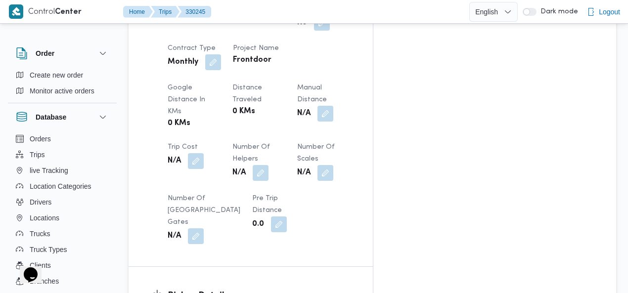
scroll to position [615, 0]
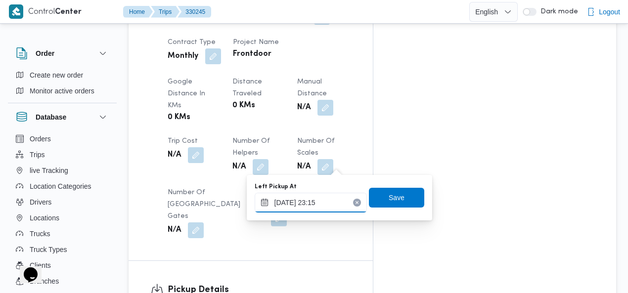
click at [314, 203] on input "09/08/2025 23:15" at bounding box center [311, 203] width 112 height 20
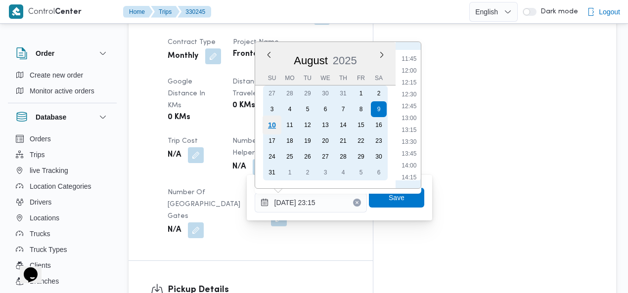
click at [274, 123] on div "10" at bounding box center [271, 125] width 19 height 19
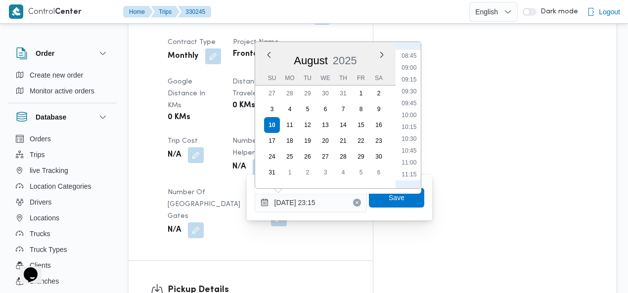
scroll to position [300, 0]
click at [413, 62] on li "06:30" at bounding box center [408, 63] width 23 height 10
type input "10/08/2025 06:30"
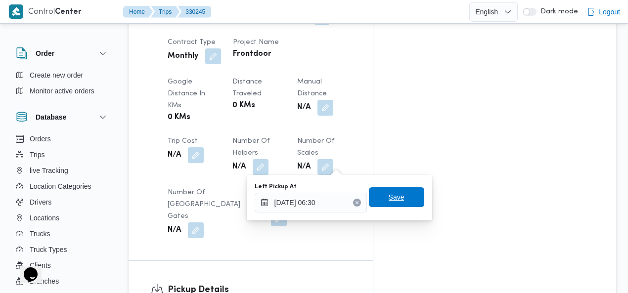
click at [391, 194] on span "Save" at bounding box center [396, 197] width 16 height 12
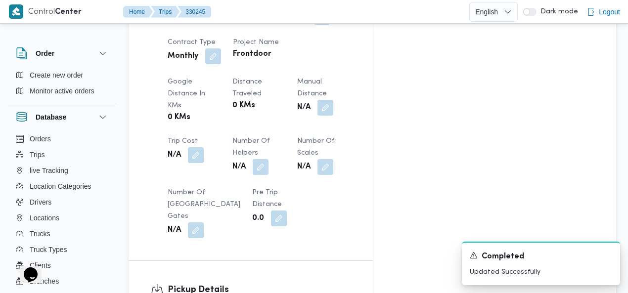
click at [510, 93] on div "Assignees • Superadmin mohamed.nabil@illa.com.eg Checklist Dropoffs details ent…" at bounding box center [494, 29] width 243 height 927
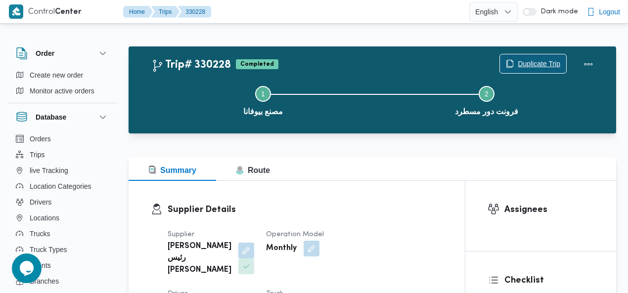
click at [540, 60] on span "Duplicate Trip" at bounding box center [538, 64] width 43 height 12
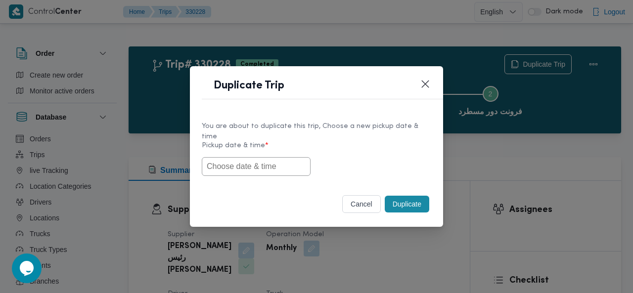
click at [256, 161] on input "text" at bounding box center [256, 166] width 109 height 19
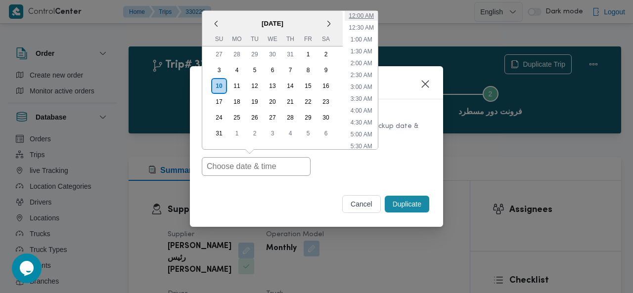
click at [365, 13] on li "12:00 AM" at bounding box center [360, 16] width 33 height 10
type input "[DATE] 12:00AM"
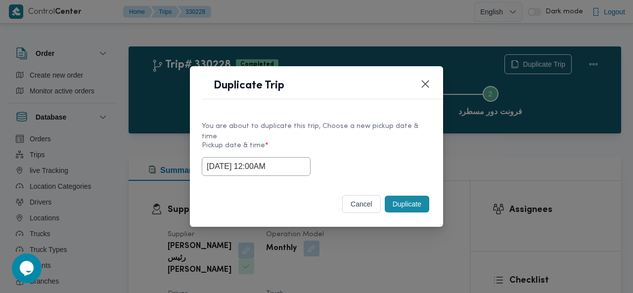
click at [402, 196] on button "Duplicate" at bounding box center [406, 204] width 44 height 17
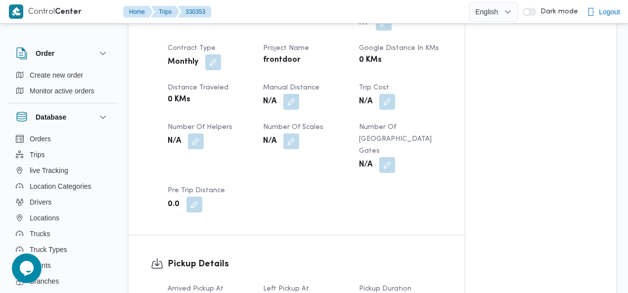
scroll to position [593, 0]
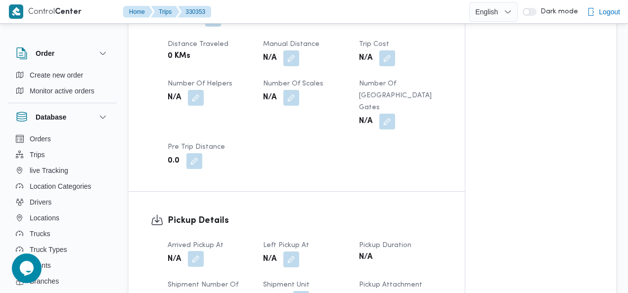
click at [195, 251] on button "button" at bounding box center [196, 259] width 16 height 16
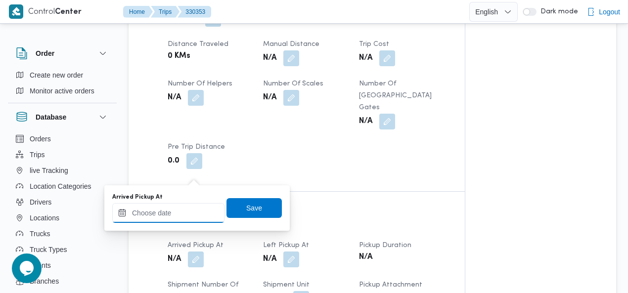
click at [175, 211] on input "Arrived Pickup At" at bounding box center [168, 213] width 112 height 20
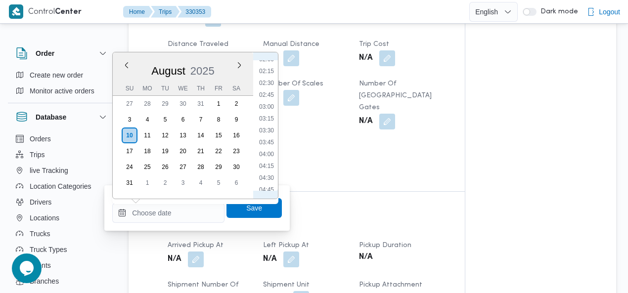
scroll to position [23, 0]
click at [268, 90] on li "01:00" at bounding box center [266, 90] width 23 height 10
type input "10/08/2025 01:00"
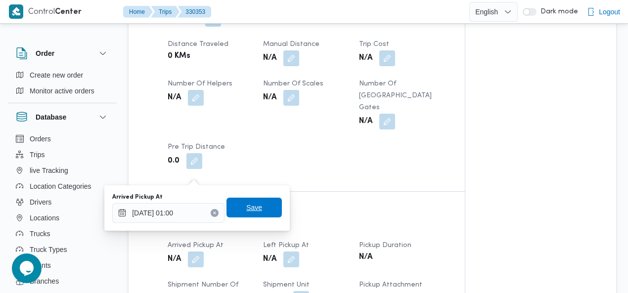
click at [252, 205] on span "Save" at bounding box center [254, 208] width 16 height 12
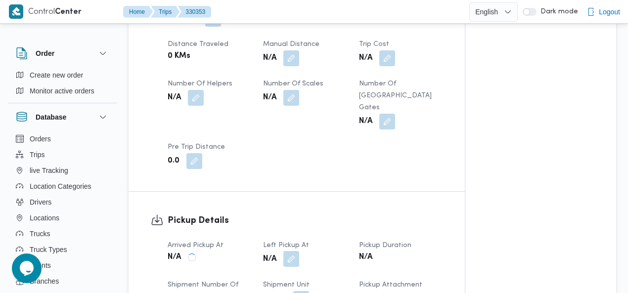
click at [291, 251] on button "button" at bounding box center [291, 259] width 16 height 16
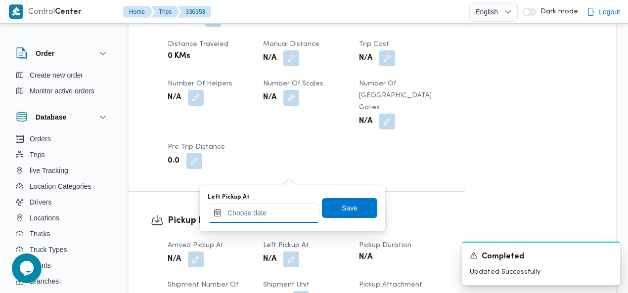
click at [272, 213] on input "Left Pickup At" at bounding box center [264, 213] width 112 height 20
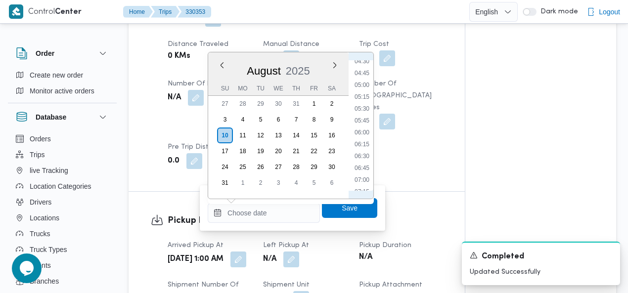
scroll to position [214, 0]
click at [359, 86] on li "05:00" at bounding box center [361, 88] width 23 height 10
type input "10/08/2025 05:00"
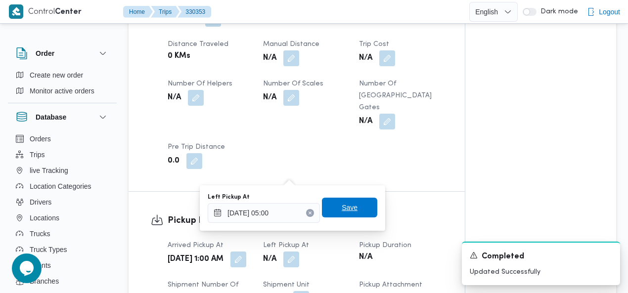
click at [341, 210] on span "Save" at bounding box center [349, 208] width 16 height 12
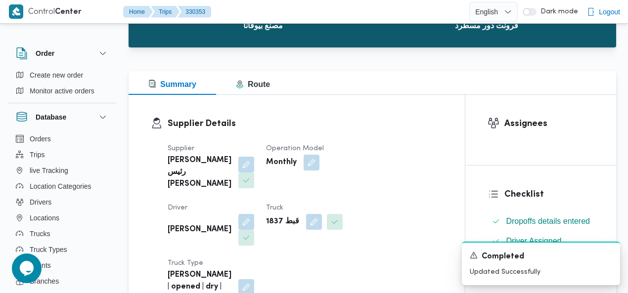
scroll to position [51, 0]
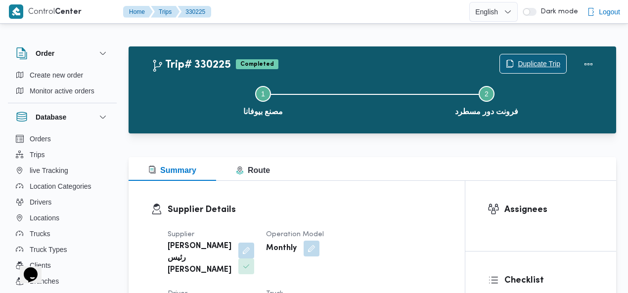
click at [546, 56] on span "Duplicate Trip" at bounding box center [533, 63] width 66 height 19
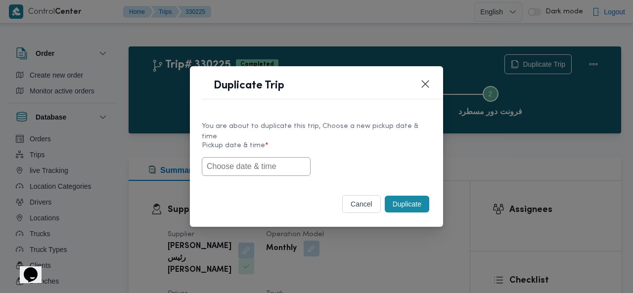
click at [270, 160] on input "text" at bounding box center [256, 166] width 109 height 19
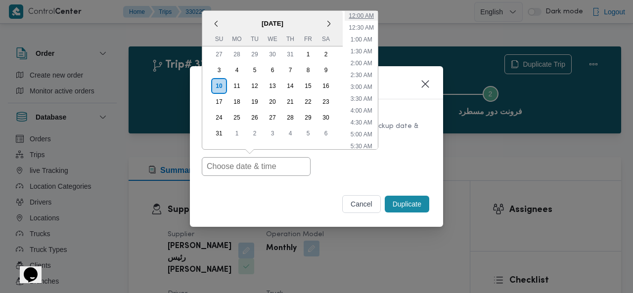
click at [368, 13] on li "12:00 AM" at bounding box center [360, 16] width 33 height 10
type input "[DATE] 12:00AM"
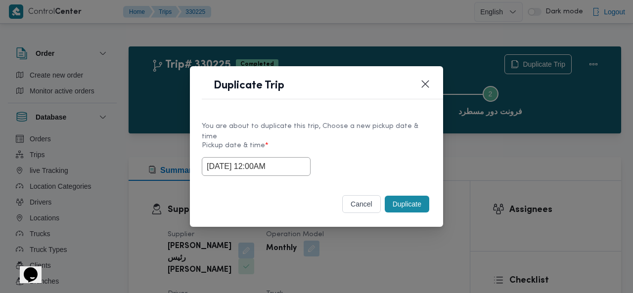
click at [403, 196] on button "Duplicate" at bounding box center [406, 204] width 44 height 17
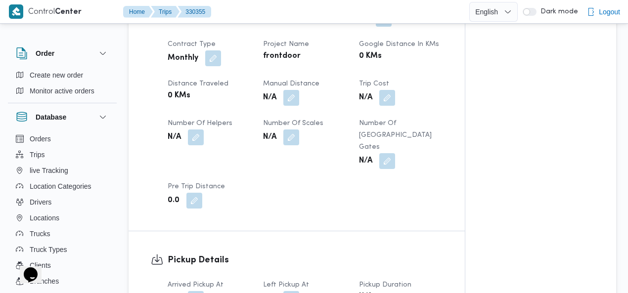
scroll to position [579, 0]
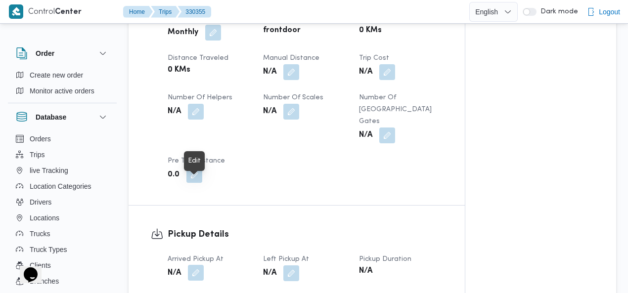
click at [197, 265] on button "button" at bounding box center [196, 273] width 16 height 16
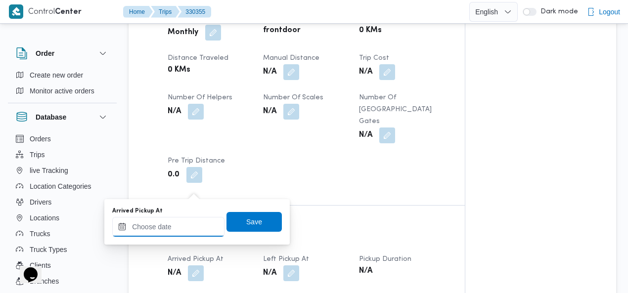
click at [176, 225] on input "Arrived Pickup At" at bounding box center [168, 227] width 112 height 20
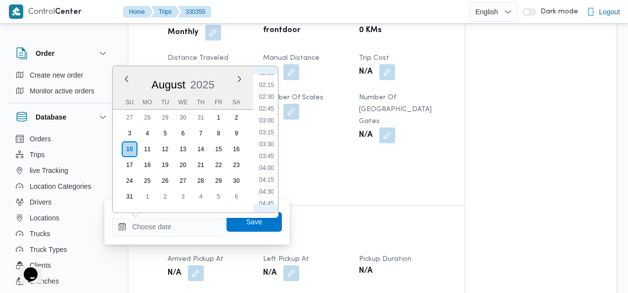
scroll to position [0, 0]
click at [263, 124] on li "01:00" at bounding box center [266, 127] width 23 height 10
type input "[DATE] 01:00"
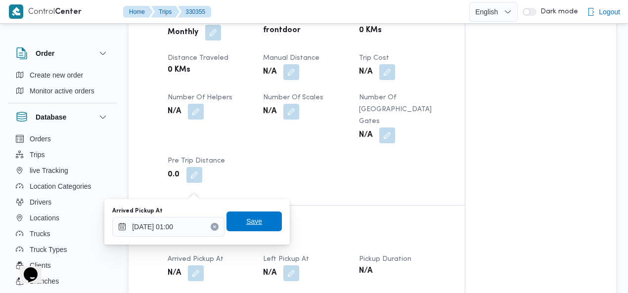
click at [246, 221] on span "Save" at bounding box center [254, 221] width 16 height 12
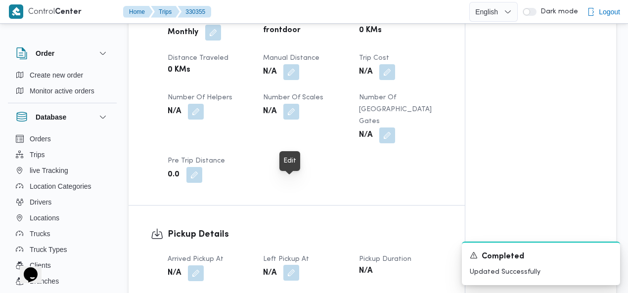
click at [296, 265] on button "button" at bounding box center [291, 273] width 16 height 16
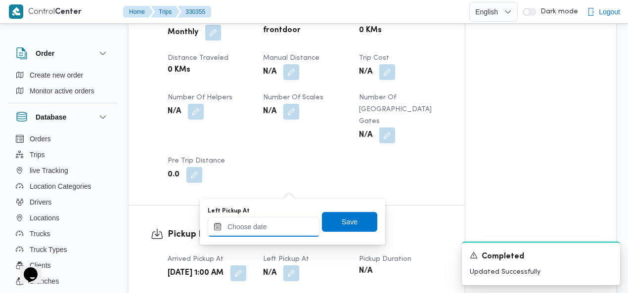
click at [272, 221] on div at bounding box center [264, 227] width 112 height 20
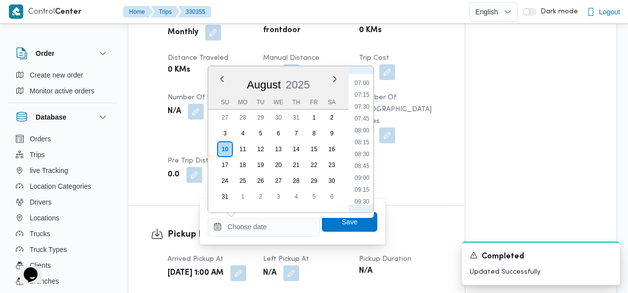
scroll to position [214, 0]
click at [367, 88] on li "04:45" at bounding box center [361, 90] width 23 height 10
type input "10/08/2025 04:45"
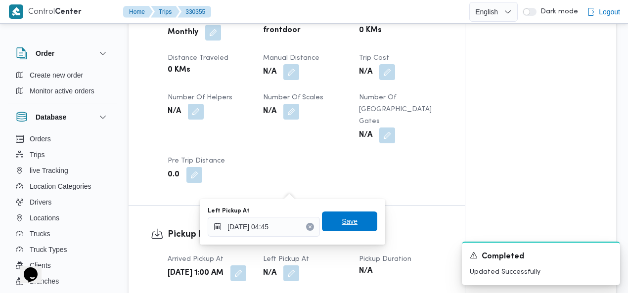
click at [341, 226] on span "Save" at bounding box center [349, 221] width 16 height 12
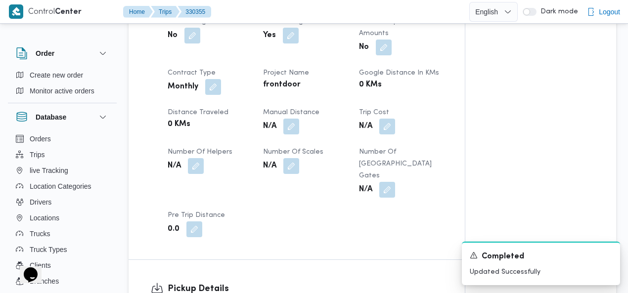
scroll to position [431, 0]
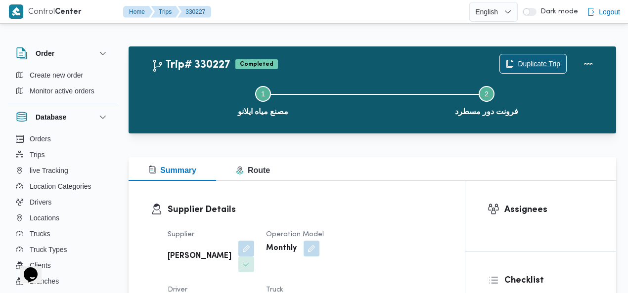
click at [529, 66] on span "Duplicate Trip" at bounding box center [538, 64] width 43 height 12
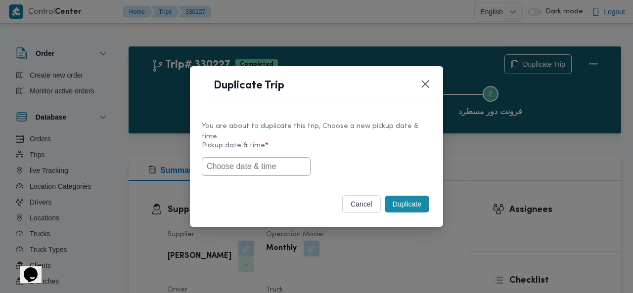
click at [247, 160] on input "text" at bounding box center [256, 166] width 109 height 19
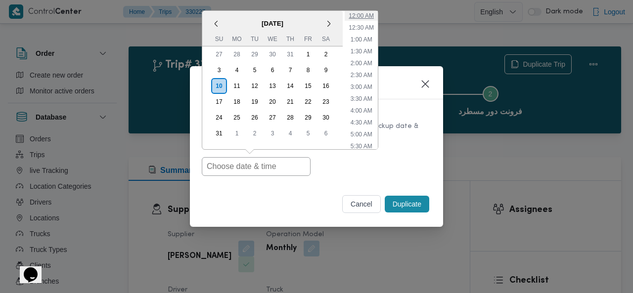
click at [366, 11] on li "12:00 AM" at bounding box center [360, 16] width 33 height 10
type input "[DATE] 12:00AM"
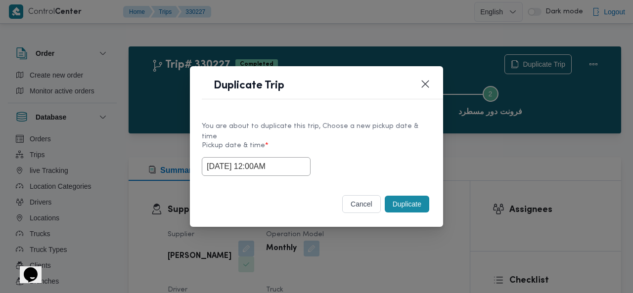
click at [402, 196] on button "Duplicate" at bounding box center [406, 204] width 44 height 17
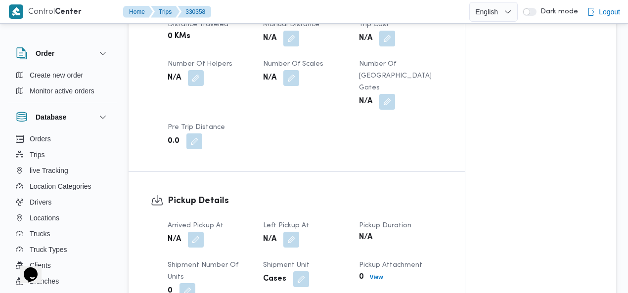
scroll to position [634, 0]
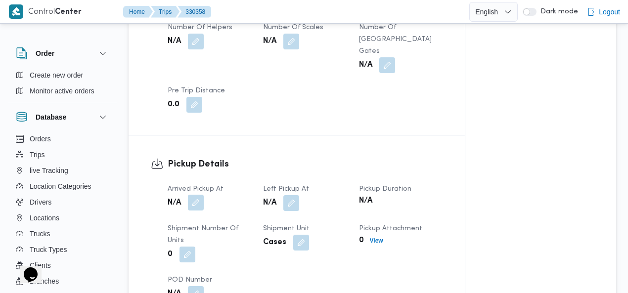
click at [199, 195] on button "button" at bounding box center [196, 203] width 16 height 16
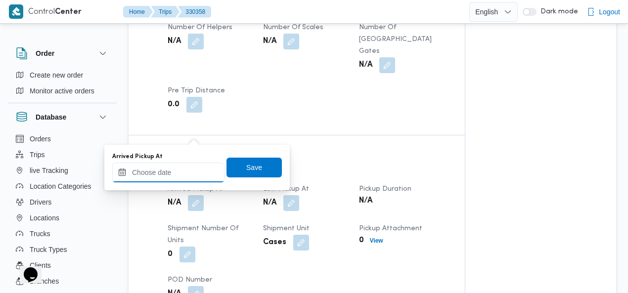
click at [170, 169] on input "Arrived Pickup At" at bounding box center [168, 173] width 112 height 20
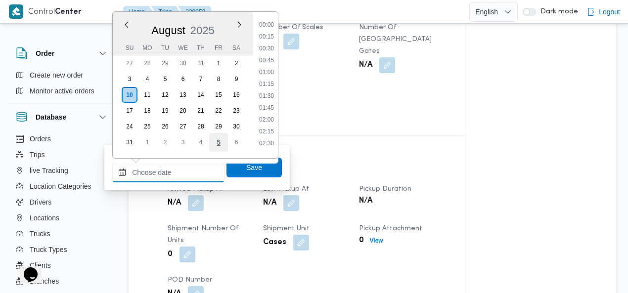
scroll to position [442, 0]
click at [277, 49] on li "09:45" at bounding box center [266, 46] width 23 height 10
type input "10/08/2025 09:45"
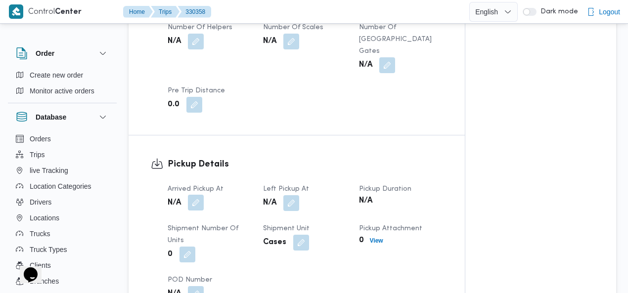
click at [191, 195] on button "button" at bounding box center [196, 203] width 16 height 16
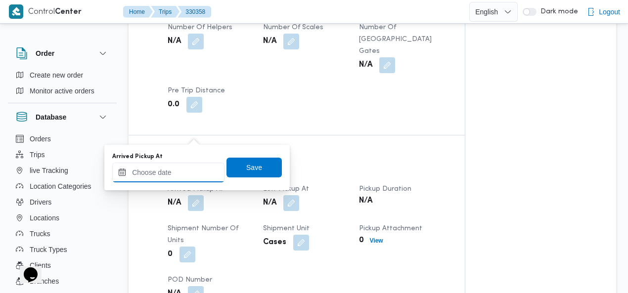
click at [171, 172] on input "Arrived Pickup At" at bounding box center [168, 173] width 112 height 20
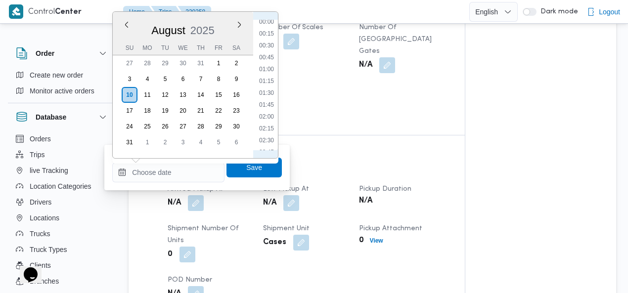
scroll to position [0, 0]
click at [266, 71] on li "01:00" at bounding box center [266, 72] width 23 height 10
type input "10/08/2025 01:00"
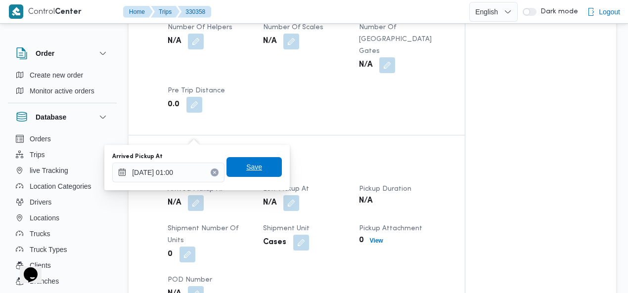
click at [255, 167] on span "Save" at bounding box center [254, 167] width 16 height 12
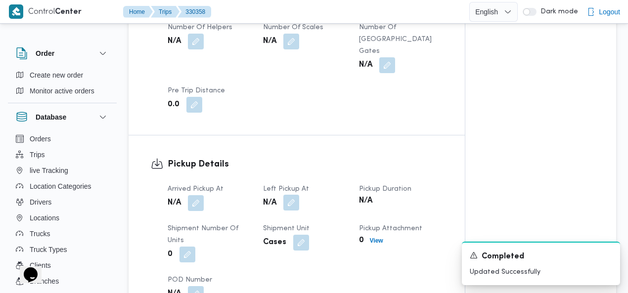
click at [292, 195] on button "button" at bounding box center [291, 203] width 16 height 16
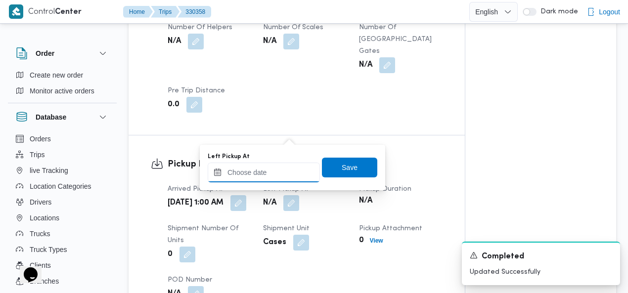
click at [277, 173] on input "Left Pickup At" at bounding box center [264, 173] width 112 height 20
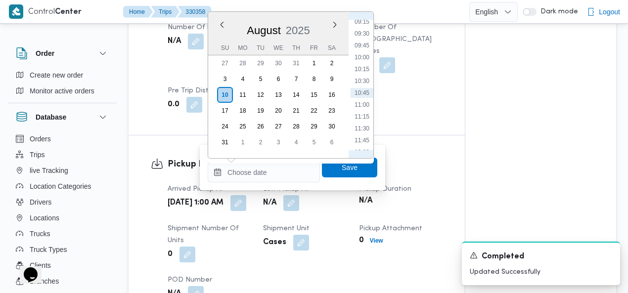
scroll to position [214, 0]
click at [362, 107] on li "06:15" at bounding box center [361, 107] width 23 height 10
type input "10/08/2025 06:15"
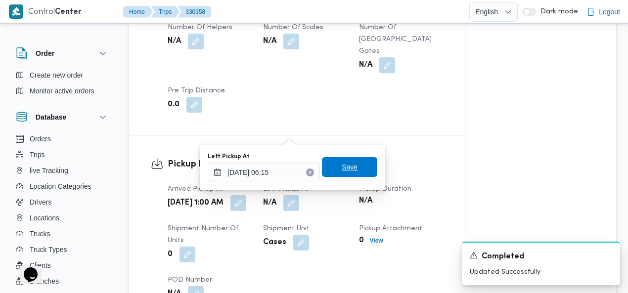
click at [353, 165] on span "Save" at bounding box center [349, 167] width 55 height 20
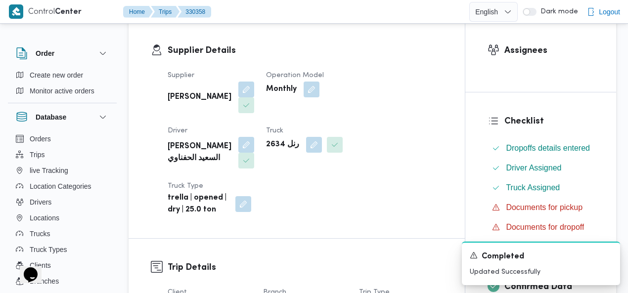
scroll to position [166, 0]
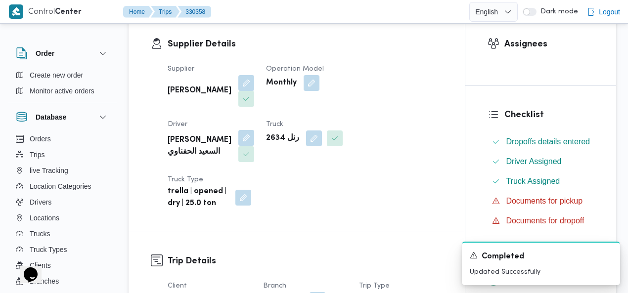
click at [254, 130] on button "button" at bounding box center [246, 138] width 16 height 16
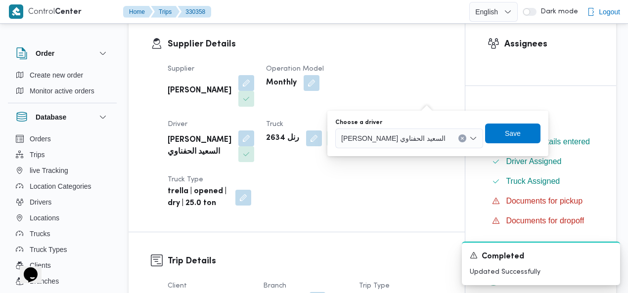
click at [436, 137] on div "احمد السعيد السعيد الحفناوي" at bounding box center [409, 138] width 148 height 20
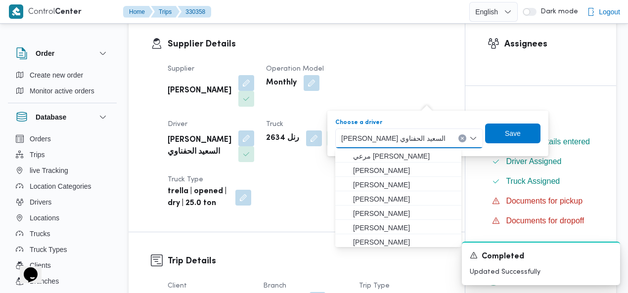
click at [460, 137] on icon "Clear input" at bounding box center [462, 138] width 4 height 4
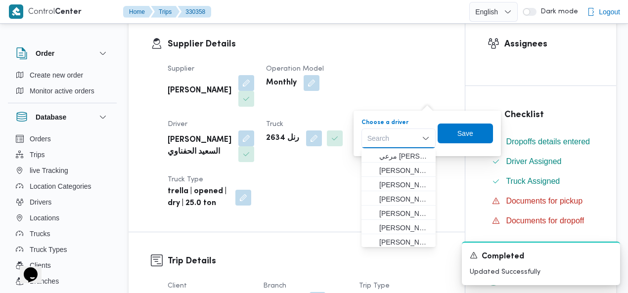
click at [396, 141] on div "Search Combo box. Selected. Combo box input. Search. Type some text or, to disp…" at bounding box center [398, 138] width 74 height 20
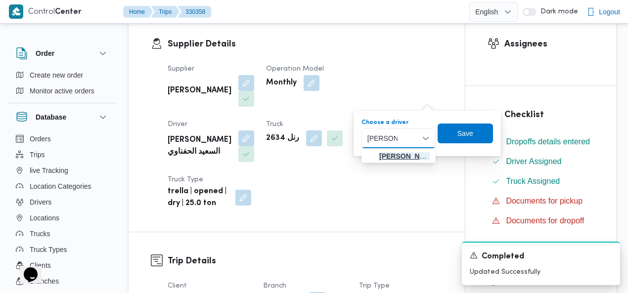
type input "احمد ادهم"
click at [395, 159] on span "احمد ادهم محمد محمد" at bounding box center [404, 156] width 50 height 12
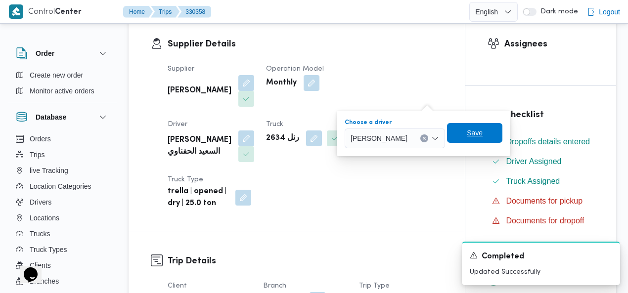
click at [479, 133] on span "Save" at bounding box center [475, 133] width 16 height 12
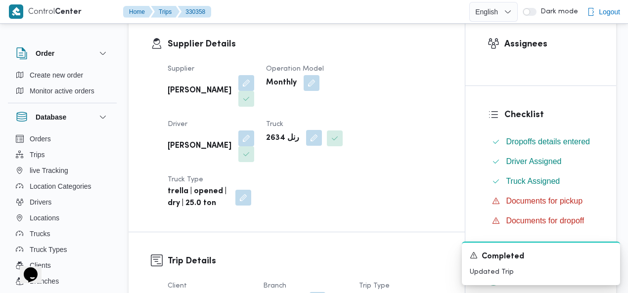
click at [306, 139] on button "button" at bounding box center [314, 138] width 16 height 16
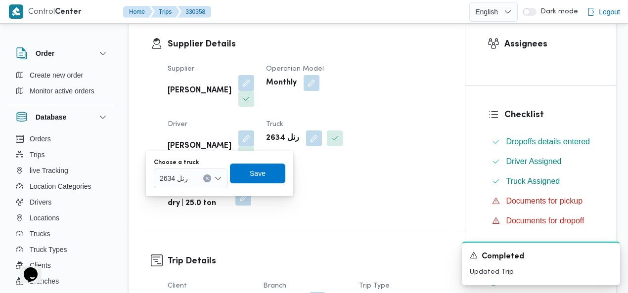
click at [208, 177] on icon "Clear input" at bounding box center [207, 178] width 2 height 2
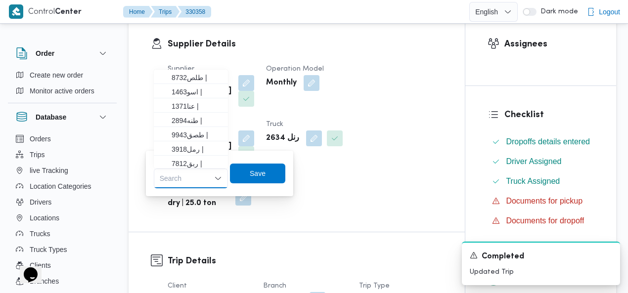
click at [193, 178] on div "Search Combo box. Selected. Combo box input. Search. Type some text or, to disp…" at bounding box center [191, 179] width 74 height 20
click at [197, 178] on div "Search Combo box. Selected. Combo box input. Search. Type some text or, to disp…" at bounding box center [191, 179] width 74 height 20
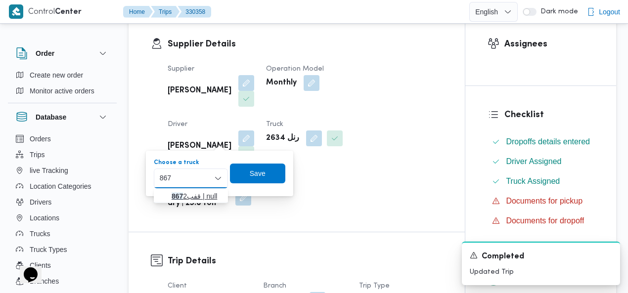
type input "867"
click at [193, 195] on span "قفب 867 2 | null" at bounding box center [196, 196] width 50 height 12
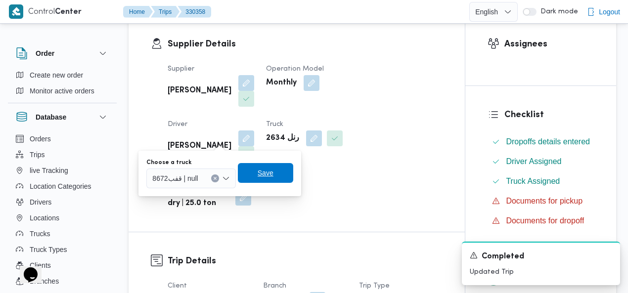
click at [264, 173] on span "Save" at bounding box center [265, 173] width 16 height 12
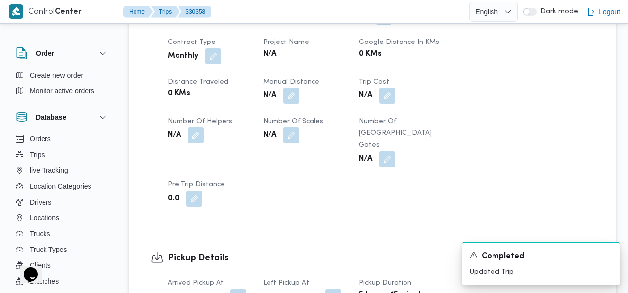
scroll to position [0, 0]
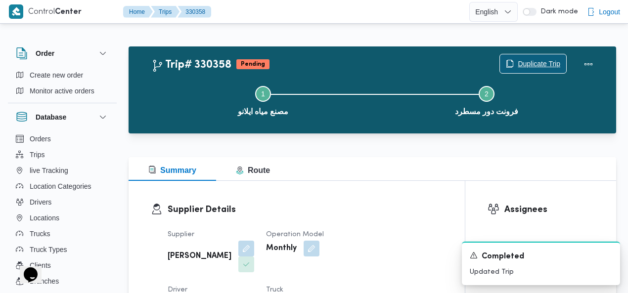
click at [543, 64] on span "Duplicate Trip" at bounding box center [538, 64] width 43 height 12
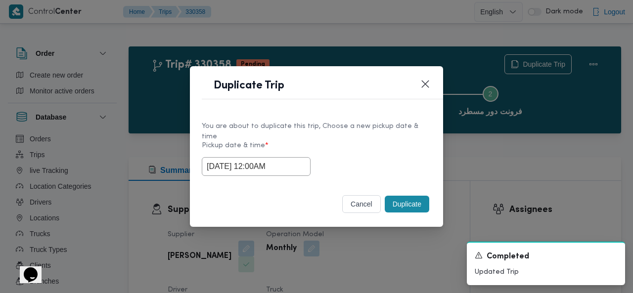
click at [410, 199] on button "Duplicate" at bounding box center [406, 204] width 44 height 17
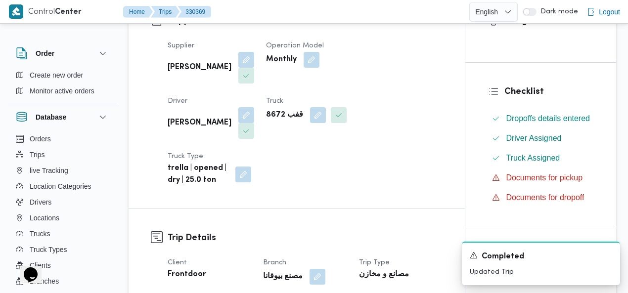
scroll to position [181, 0]
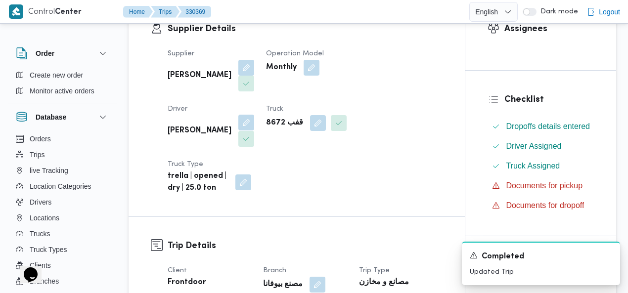
click at [254, 115] on button "button" at bounding box center [246, 123] width 16 height 16
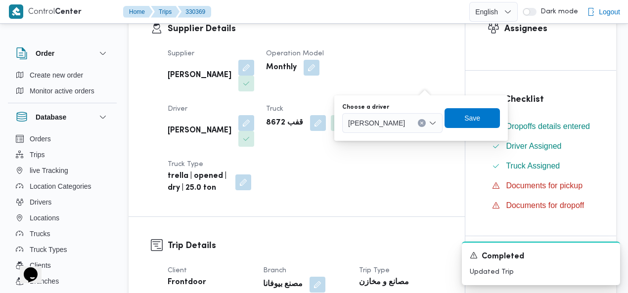
click at [426, 120] on button "Clear input" at bounding box center [422, 123] width 8 height 8
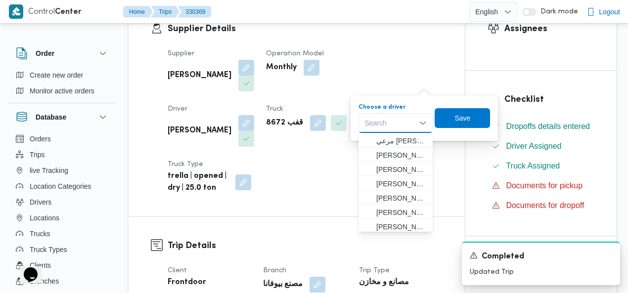
click at [394, 124] on div "Search Combo box. Selected. Combo box input. Search. Type some text or, to disp…" at bounding box center [395, 123] width 74 height 20
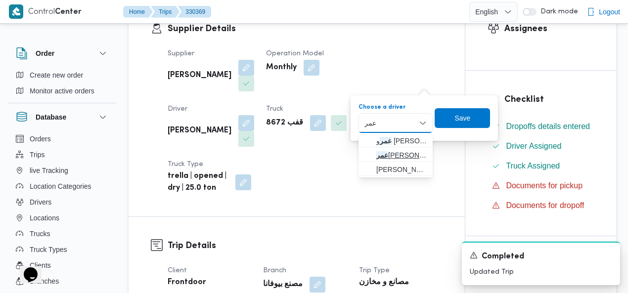
type input "عمر"
click at [395, 154] on span "عمر ابراهيم احمد محمد" at bounding box center [401, 155] width 50 height 12
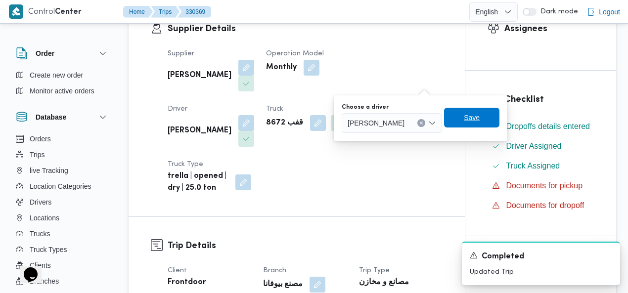
click at [471, 116] on span "Save" at bounding box center [471, 118] width 55 height 20
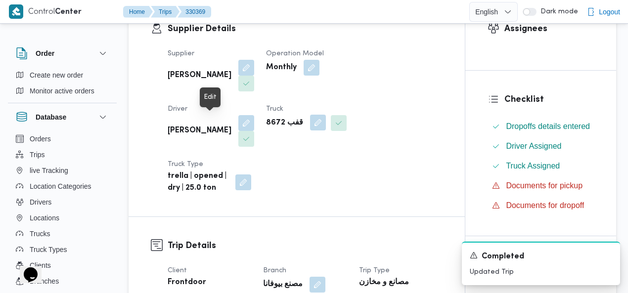
click at [310, 121] on button "button" at bounding box center [318, 123] width 16 height 16
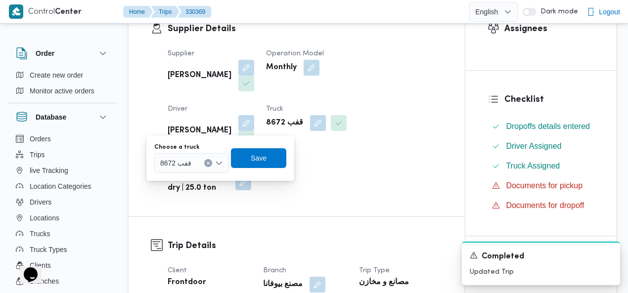
click at [207, 161] on icon "Clear input" at bounding box center [208, 163] width 4 height 4
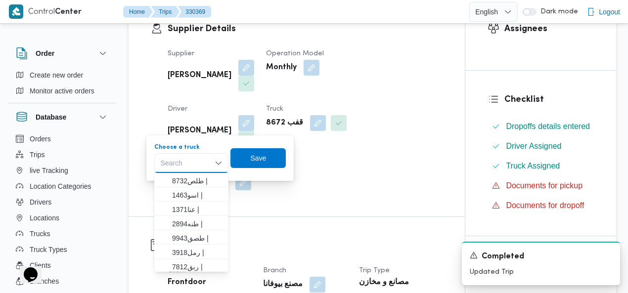
click at [185, 166] on div "Search Combo box. Selected. Combo box input. Search. Type some text or, to disp…" at bounding box center [191, 163] width 74 height 20
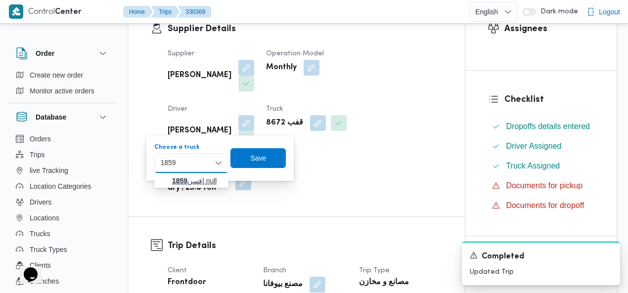
type input "1859"
click at [188, 178] on span "قسن 1859 | null" at bounding box center [197, 181] width 50 height 12
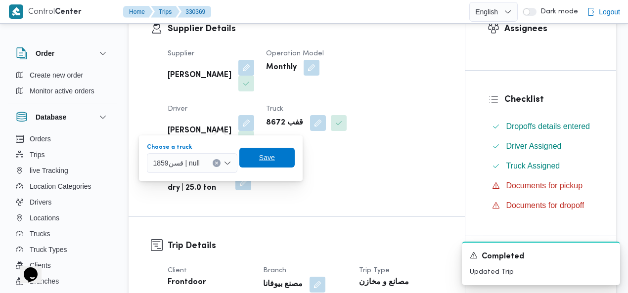
click at [262, 160] on span "Save" at bounding box center [267, 158] width 16 height 12
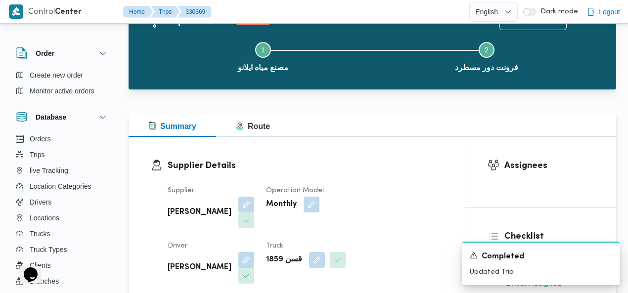
scroll to position [0, 0]
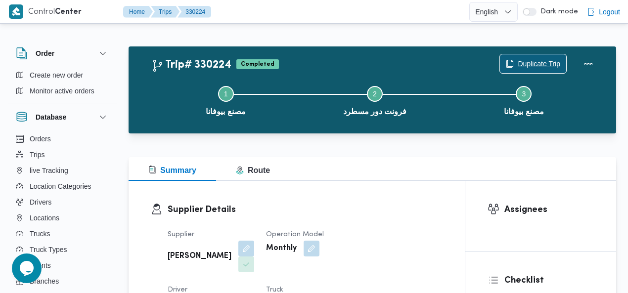
click at [535, 58] on span "Duplicate Trip" at bounding box center [533, 63] width 66 height 19
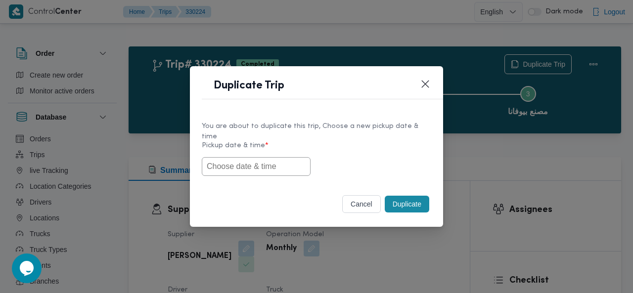
click at [265, 161] on input "text" at bounding box center [256, 166] width 109 height 19
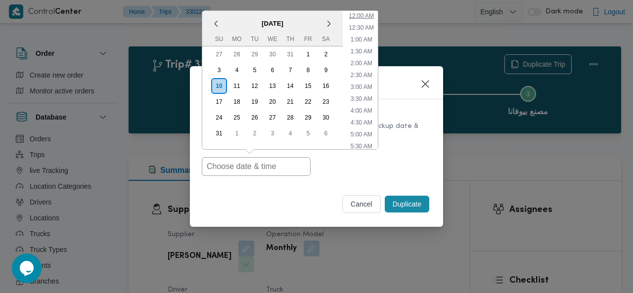
click at [367, 14] on li "12:00 AM" at bounding box center [360, 16] width 33 height 10
type input "[DATE] 12:00AM"
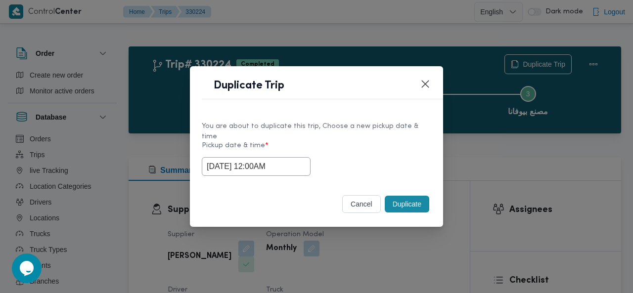
click at [410, 197] on button "Duplicate" at bounding box center [406, 204] width 44 height 17
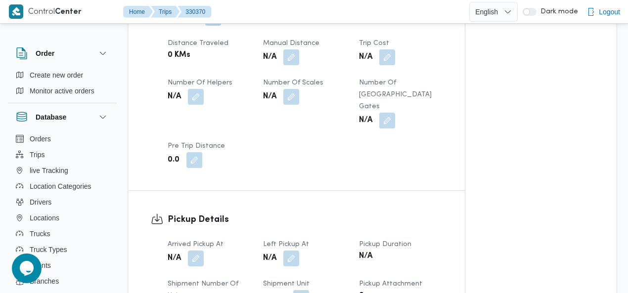
scroll to position [594, 0]
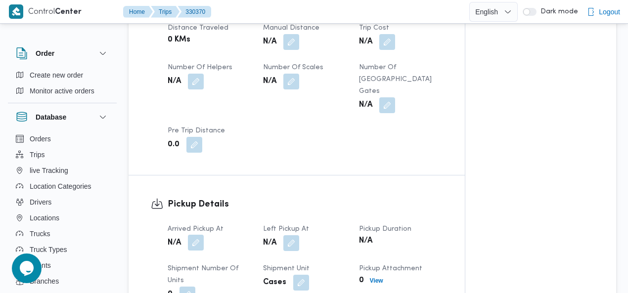
click at [197, 235] on button "button" at bounding box center [196, 243] width 16 height 16
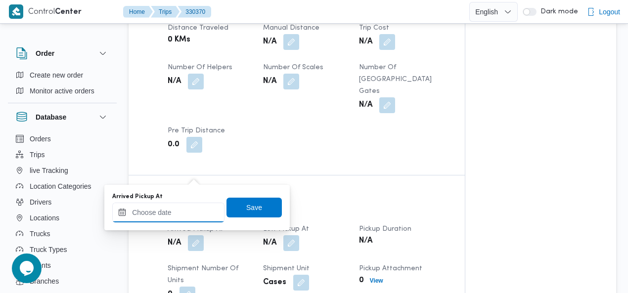
click at [169, 206] on input "Arrived Pickup At" at bounding box center [168, 213] width 112 height 20
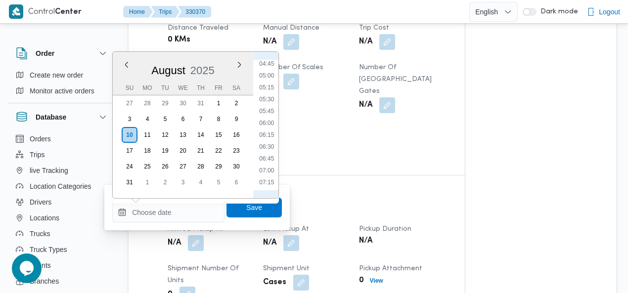
scroll to position [0, 0]
click at [269, 87] on li "00:30" at bounding box center [266, 89] width 23 height 10
type input "10/08/2025 00:30"
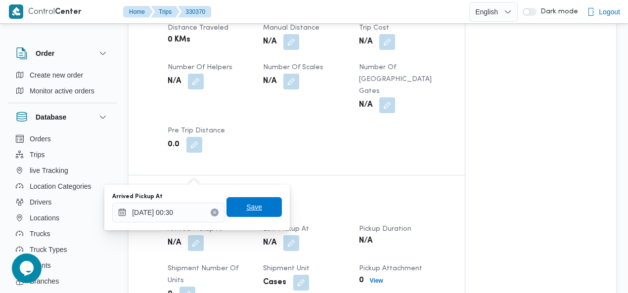
click at [262, 206] on span "Save" at bounding box center [253, 207] width 55 height 20
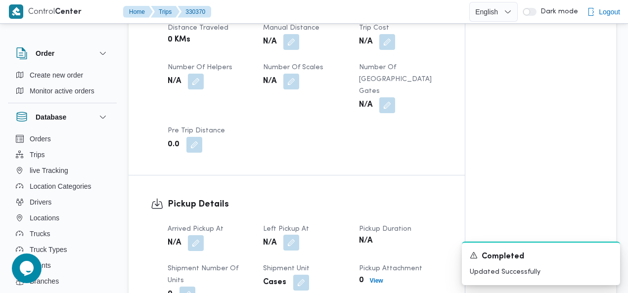
click at [291, 235] on button "button" at bounding box center [291, 243] width 16 height 16
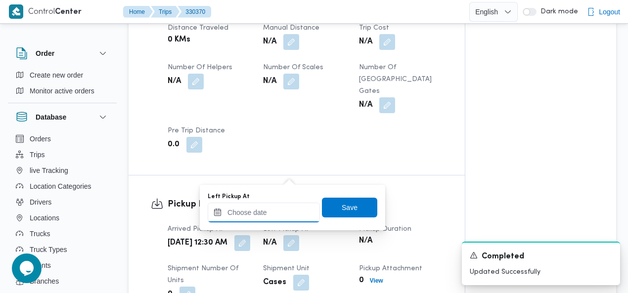
drag, startPoint x: 281, startPoint y: 214, endPoint x: 287, endPoint y: 204, distance: 12.2
click at [281, 213] on input "Left Pickup At" at bounding box center [264, 213] width 112 height 20
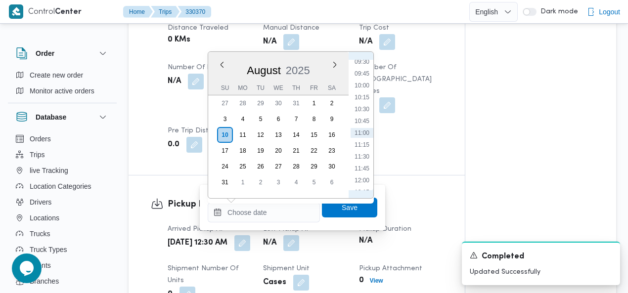
scroll to position [226, 0]
click at [367, 85] on li "05:15" at bounding box center [361, 88] width 23 height 10
type input "10/08/2025 05:15"
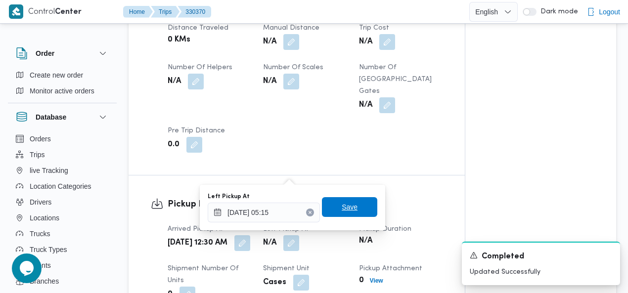
click at [348, 206] on span "Save" at bounding box center [349, 207] width 16 height 12
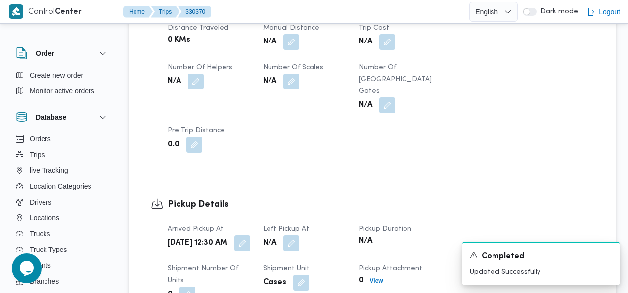
click at [436, 74] on div "Client Frontdoor Branch مصنع بيوفانا Trip Type مصانع و مخازن Pickup date & time…" at bounding box center [305, 2] width 287 height 312
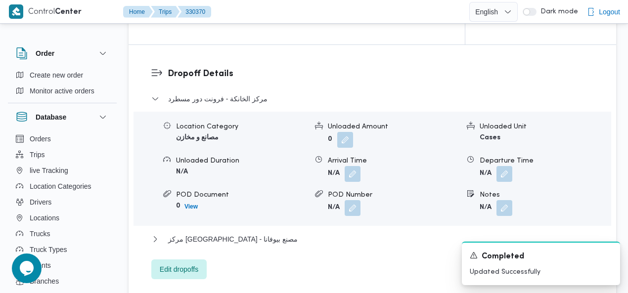
scroll to position [997, 0]
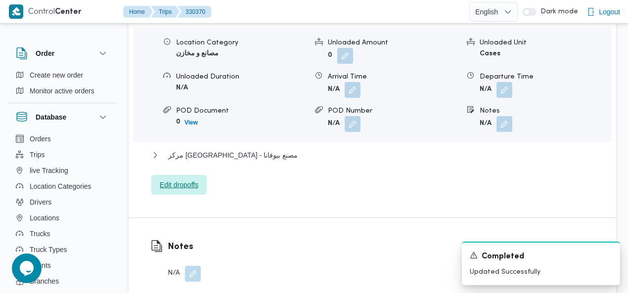
click at [175, 179] on span "Edit dropoffs" at bounding box center [179, 185] width 39 height 12
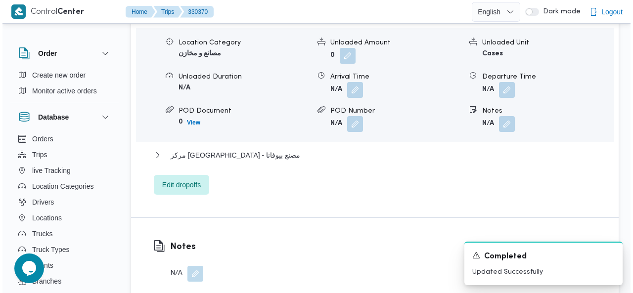
scroll to position [985, 0]
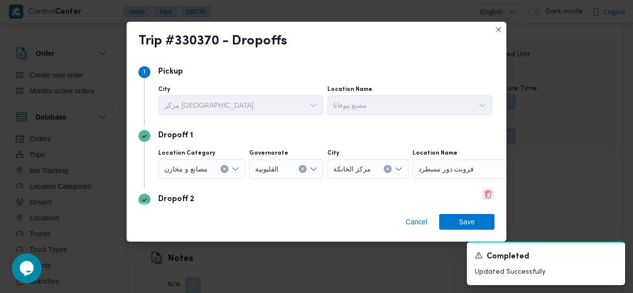
click at [482, 192] on button "Delete" at bounding box center [488, 194] width 12 height 12
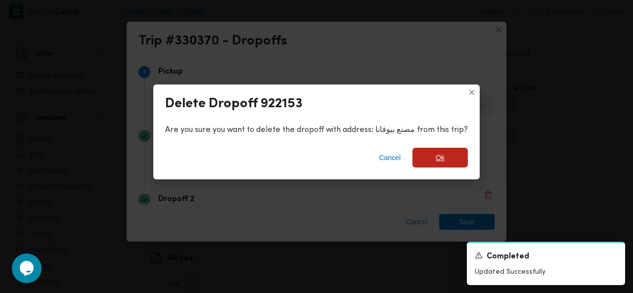
click at [444, 161] on span "Ok" at bounding box center [439, 158] width 55 height 20
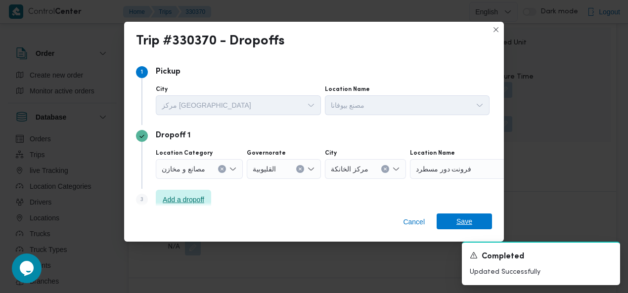
scroll to position [3, 0]
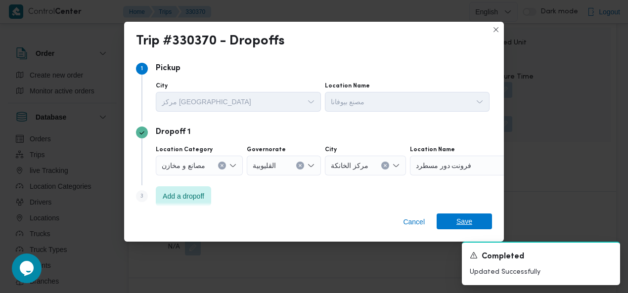
click at [460, 217] on span "Save" at bounding box center [464, 221] width 16 height 16
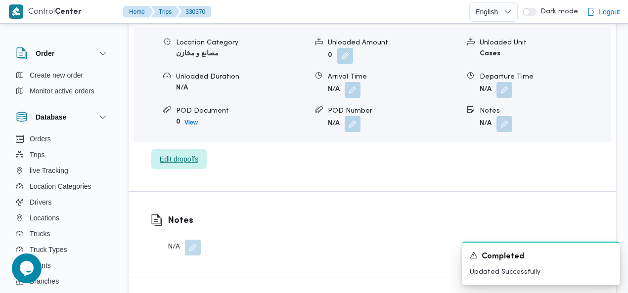
scroll to position [818, 0]
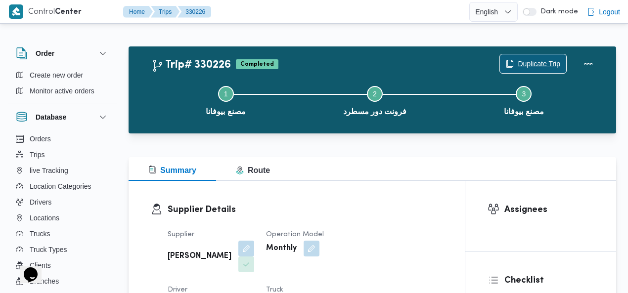
click at [544, 60] on span "Duplicate Trip" at bounding box center [538, 64] width 43 height 12
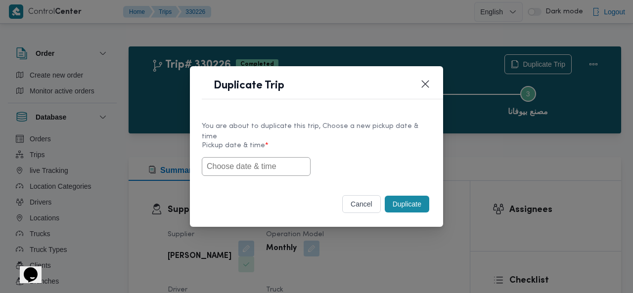
click at [265, 157] on input "text" at bounding box center [256, 166] width 109 height 19
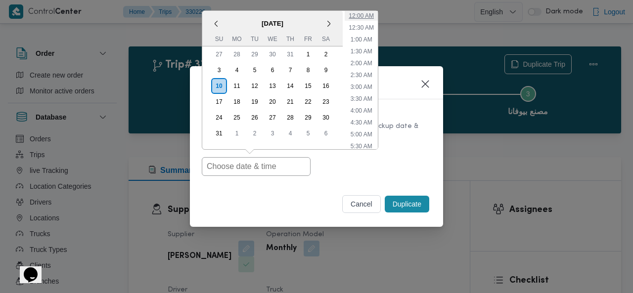
click at [365, 13] on li "12:00 AM" at bounding box center [360, 16] width 33 height 10
type input "[DATE] 12:00AM"
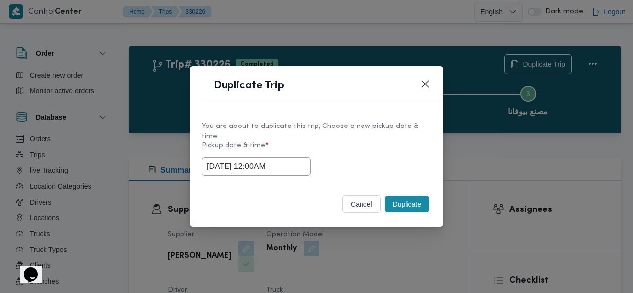
click at [404, 200] on button "Duplicate" at bounding box center [406, 204] width 44 height 17
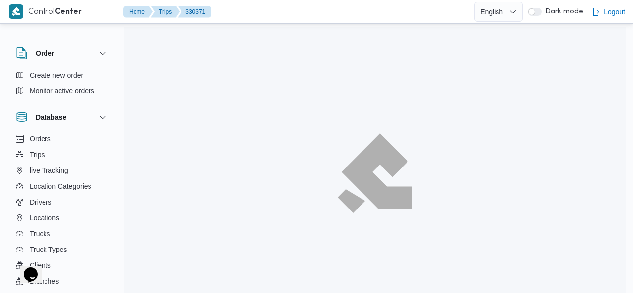
click at [411, 58] on div at bounding box center [375, 173] width 502 height 293
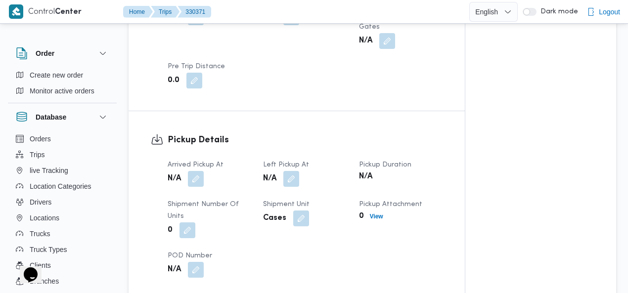
scroll to position [662, 0]
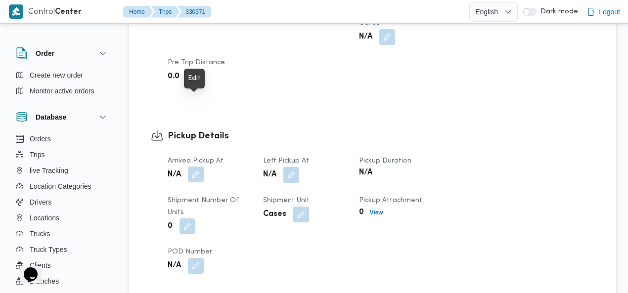
click at [199, 167] on button "button" at bounding box center [196, 175] width 16 height 16
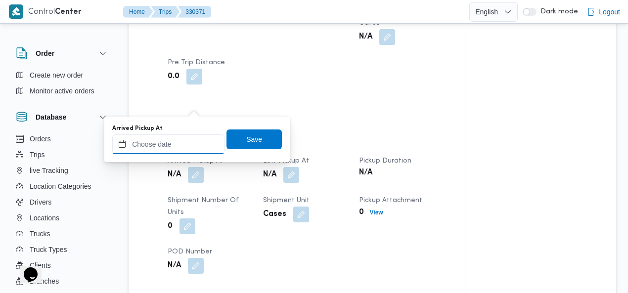
click at [177, 143] on input "Arrived Pickup At" at bounding box center [168, 144] width 112 height 20
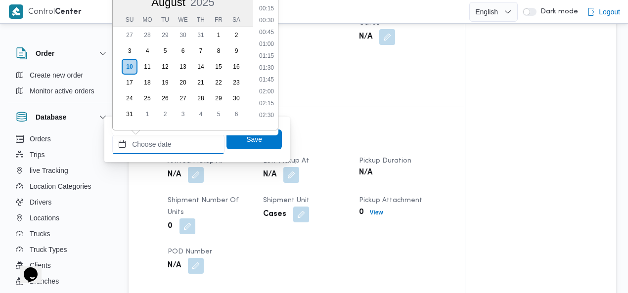
scroll to position [454, 0]
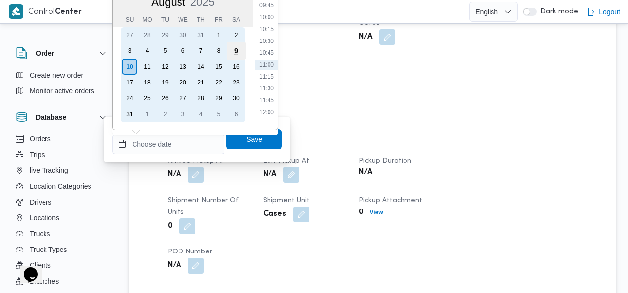
click at [233, 48] on div "9" at bounding box center [236, 51] width 19 height 19
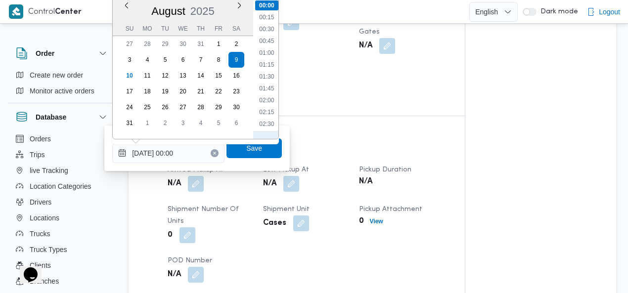
scroll to position [1008, 0]
click at [266, 86] on li "23:00" at bounding box center [266, 89] width 23 height 10
type input "09/08/2025 23:00"
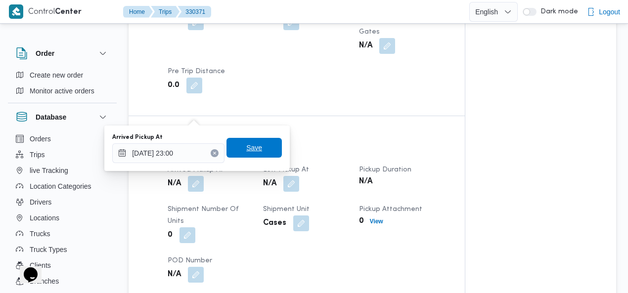
click at [251, 151] on span "Save" at bounding box center [254, 148] width 16 height 12
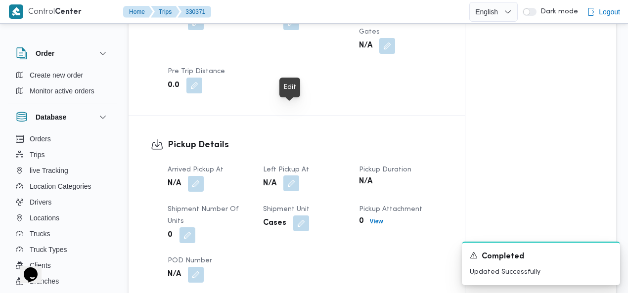
click at [295, 175] on button "button" at bounding box center [291, 183] width 16 height 16
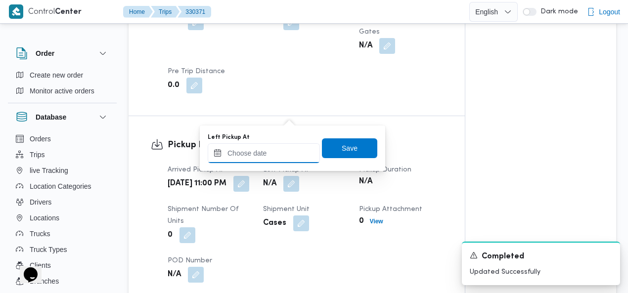
click at [280, 154] on input "Left Pickup At" at bounding box center [264, 153] width 112 height 20
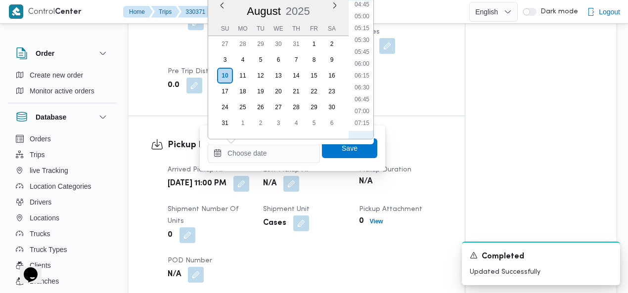
scroll to position [213, 0]
click at [363, 18] on li "04:45" at bounding box center [361, 18] width 23 height 10
type input "10/08/2025 04:45"
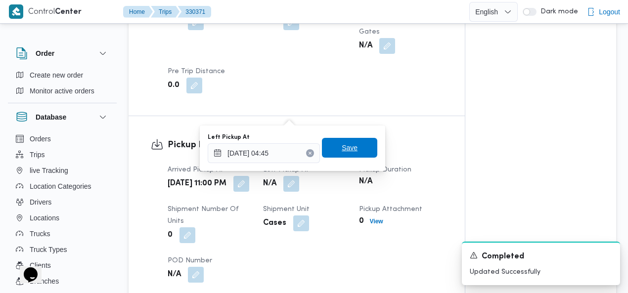
click at [343, 155] on span "Save" at bounding box center [349, 148] width 55 height 20
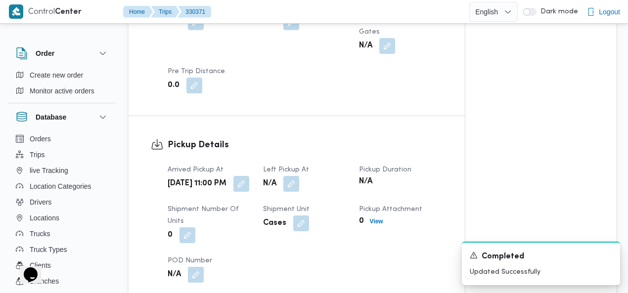
click at [325, 116] on div "Pickup Details Arrived Pickup At Sat, Aug 9, 2025 11:00 PM Left Pickup At N/A P…" at bounding box center [296, 210] width 336 height 189
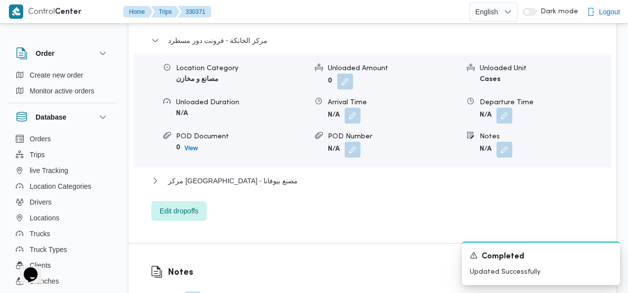
scroll to position [978, 0]
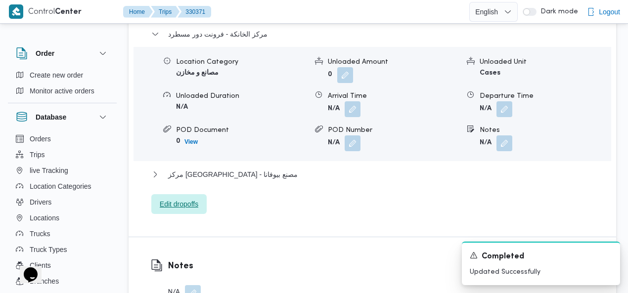
click at [168, 198] on span "Edit dropoffs" at bounding box center [179, 204] width 39 height 12
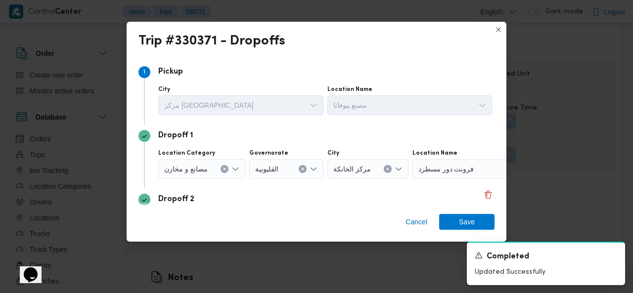
scroll to position [76, 0]
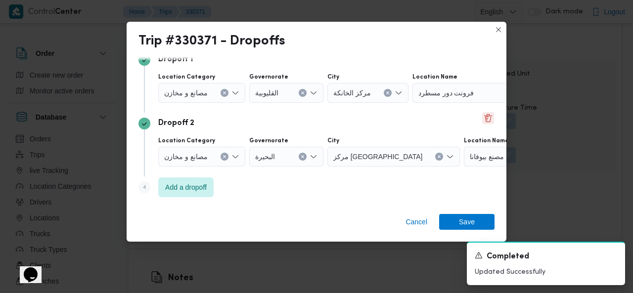
click at [482, 116] on button "Delete" at bounding box center [488, 118] width 12 height 12
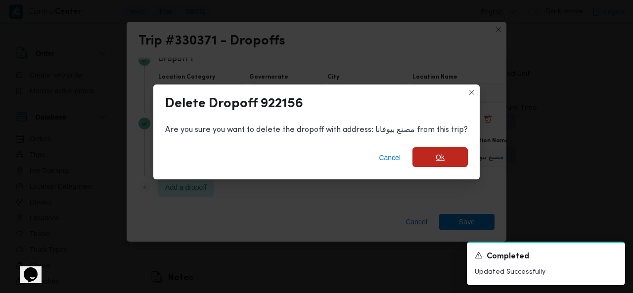
click at [444, 150] on span "Ok" at bounding box center [439, 157] width 55 height 20
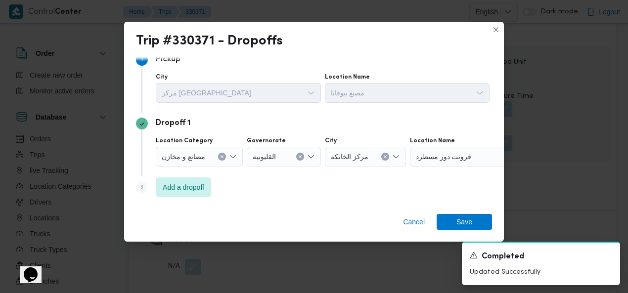
scroll to position [12, 0]
click at [455, 218] on span "Save" at bounding box center [463, 221] width 55 height 16
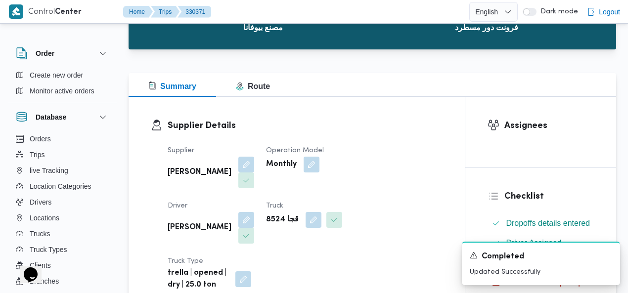
scroll to position [0, 0]
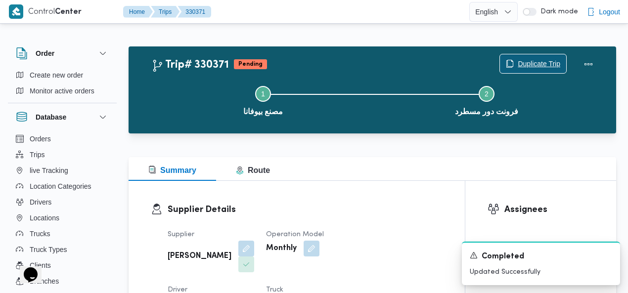
click at [543, 64] on span "Duplicate Trip" at bounding box center [538, 64] width 43 height 12
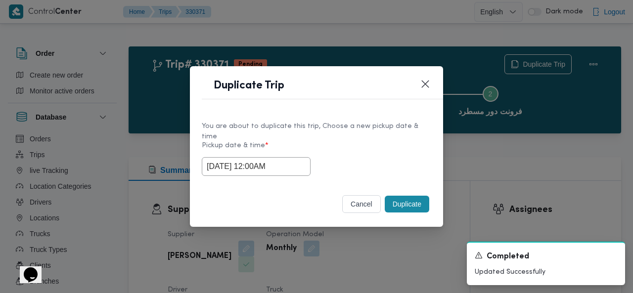
click at [401, 200] on button "Duplicate" at bounding box center [406, 204] width 44 height 17
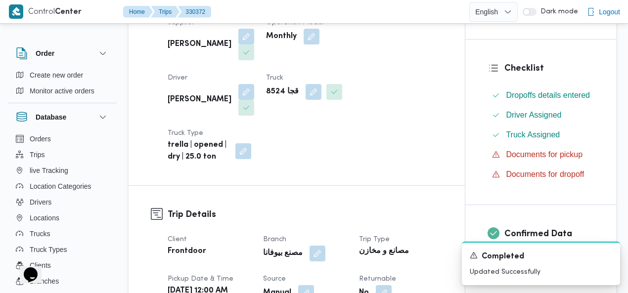
scroll to position [224, 0]
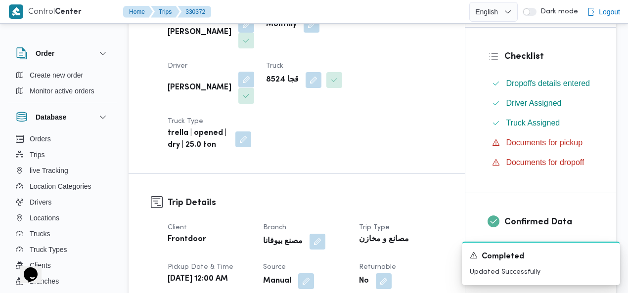
click at [254, 72] on button "button" at bounding box center [246, 80] width 16 height 16
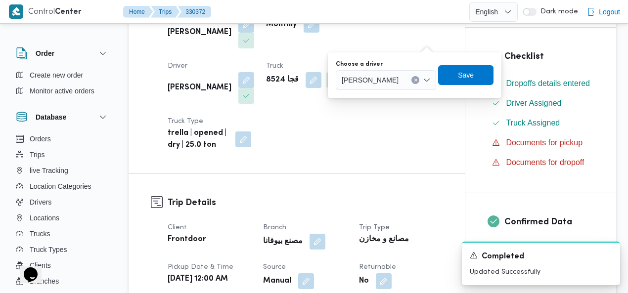
click at [420, 77] on button "Clear input" at bounding box center [416, 80] width 8 height 8
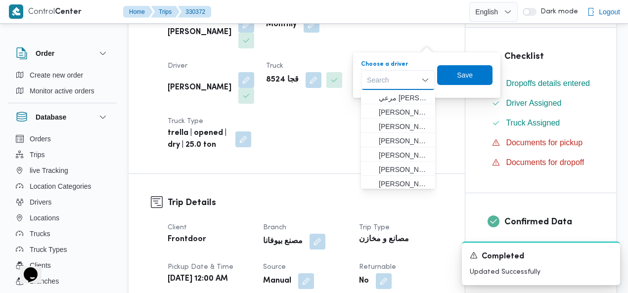
click at [403, 81] on div "Search Combo box. Selected. Combo box input. Search. Type some text or, to disp…" at bounding box center [398, 80] width 74 height 20
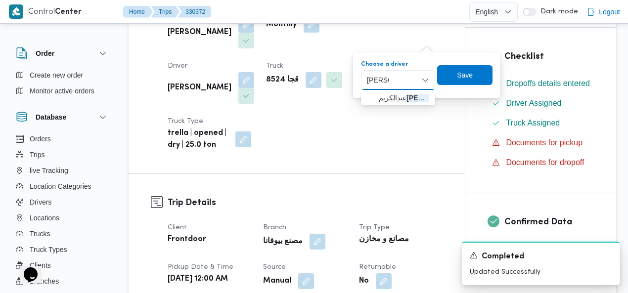
type input "مسعود"
click at [402, 92] on span "عبدالكريم مسعود عبدالكريم" at bounding box center [404, 98] width 50 height 12
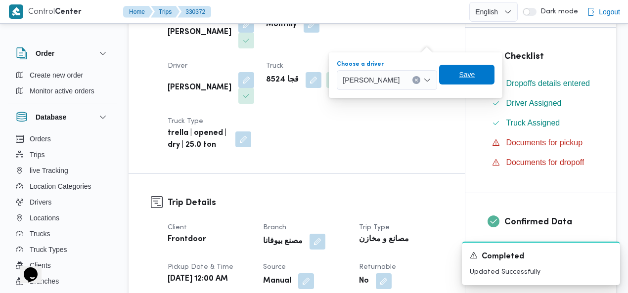
click at [475, 73] on span "Save" at bounding box center [466, 75] width 55 height 20
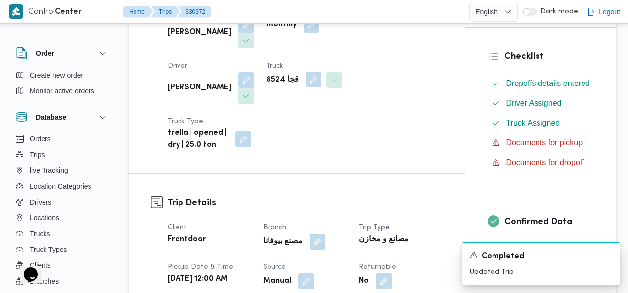
click at [305, 79] on button "button" at bounding box center [313, 80] width 16 height 16
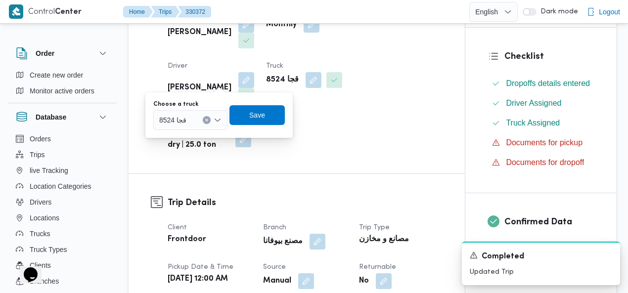
click at [206, 118] on icon "Clear input" at bounding box center [207, 120] width 4 height 4
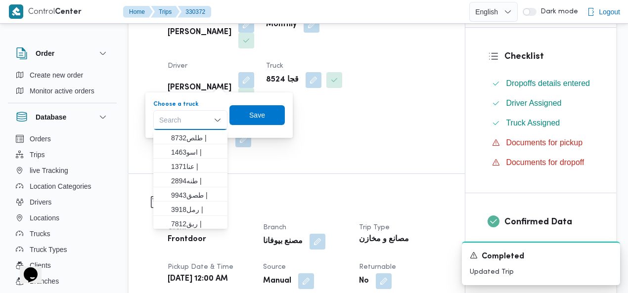
click at [184, 120] on div "Search" at bounding box center [190, 120] width 74 height 20
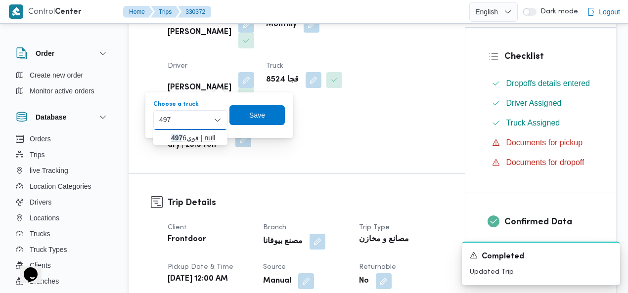
type input "497"
click at [185, 132] on span "قوي 497 6 | null" at bounding box center [196, 138] width 50 height 12
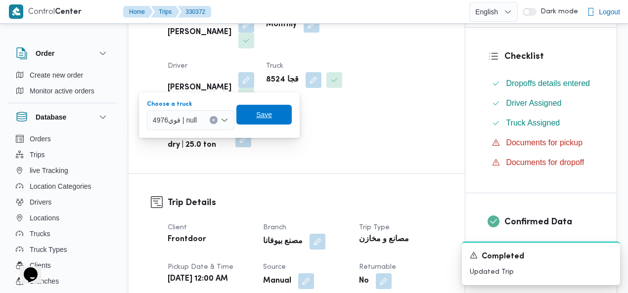
click at [264, 115] on span "Save" at bounding box center [264, 115] width 16 height 12
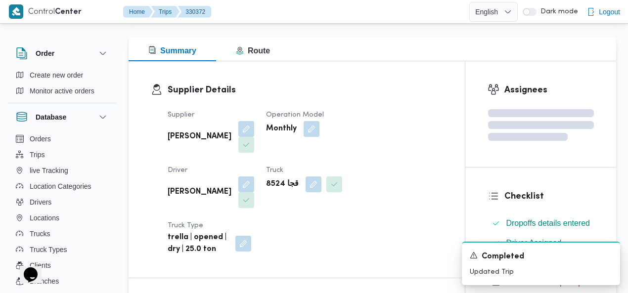
scroll to position [0, 0]
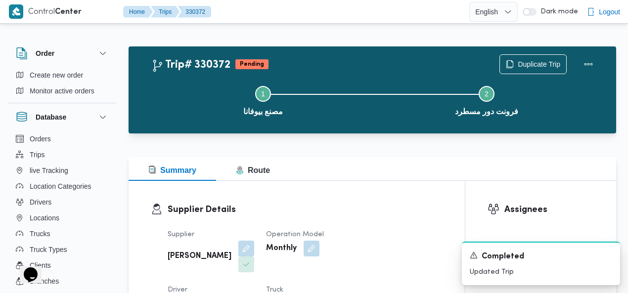
click at [339, 61] on div "Trip# 330372 Pending Duplicate Trip" at bounding box center [374, 64] width 447 height 20
click at [55, 75] on span "Create new order" at bounding box center [56, 75] width 53 height 12
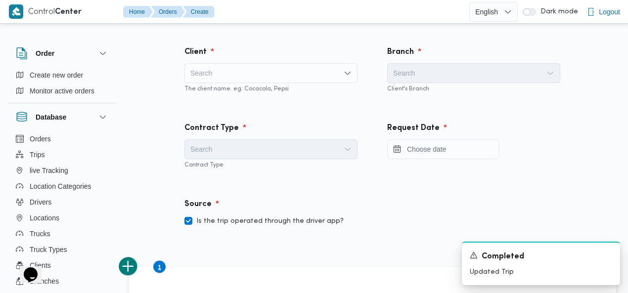
click at [246, 70] on div "Search" at bounding box center [270, 73] width 173 height 20
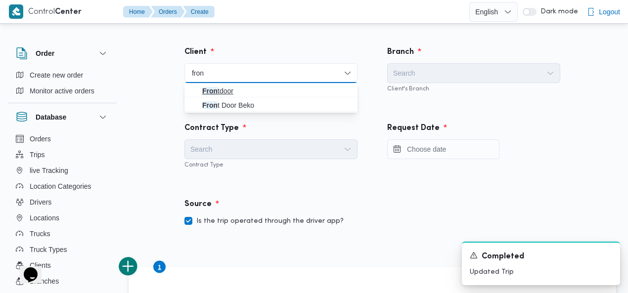
type input "fron"
click at [242, 87] on span "Fron tdoor" at bounding box center [276, 91] width 149 height 12
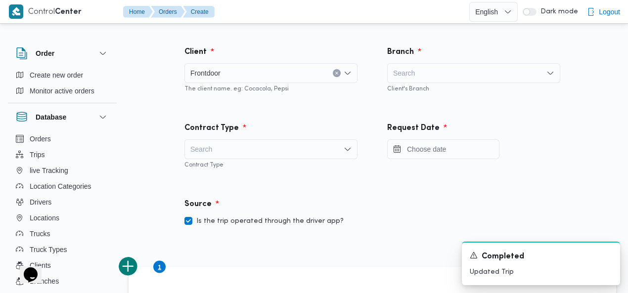
click at [469, 68] on div "Search" at bounding box center [473, 73] width 173 height 20
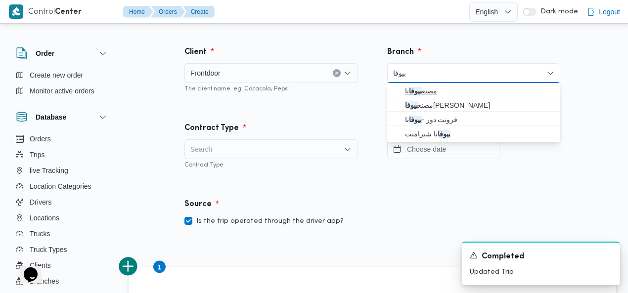
type input "بيوفا"
click at [434, 87] on span "مصنع بيوفا نا" at bounding box center [479, 91] width 149 height 12
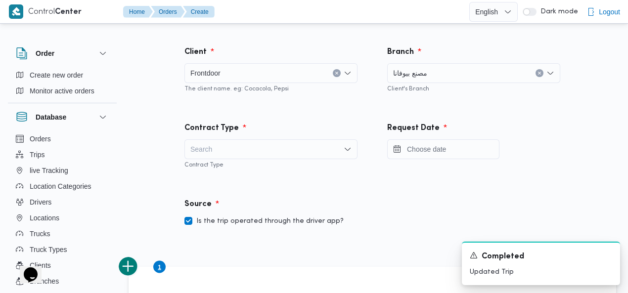
click at [271, 146] on div "Search" at bounding box center [270, 149] width 173 height 20
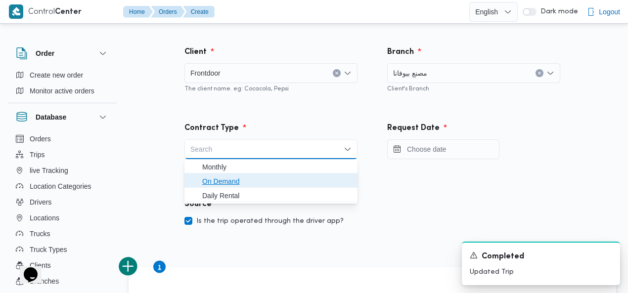
click at [230, 179] on span "On Demand" at bounding box center [276, 181] width 149 height 12
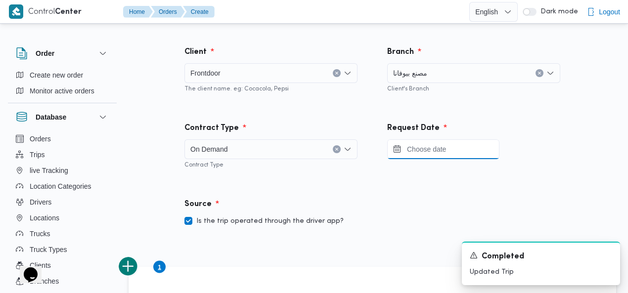
click at [443, 150] on input "Press the down key to open a popover containing a calendar." at bounding box center [443, 149] width 112 height 20
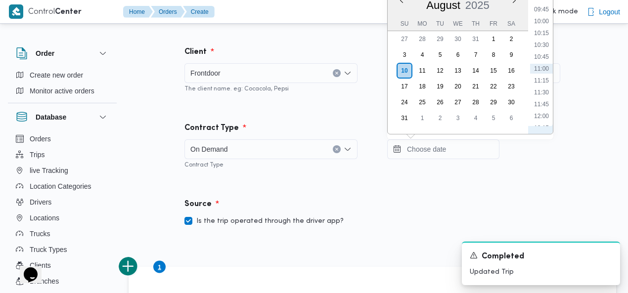
scroll to position [223, 0]
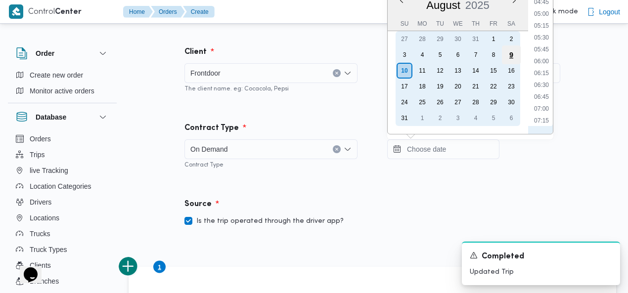
click at [510, 52] on div "9" at bounding box center [511, 54] width 19 height 19
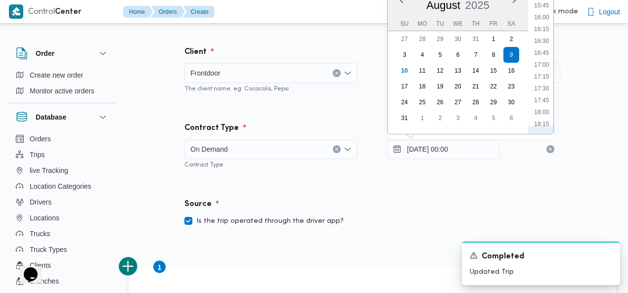
scroll to position [751, 0]
click at [538, 100] on li "18:00" at bounding box center [541, 103] width 23 height 10
type input "09/08/2025 18:00"
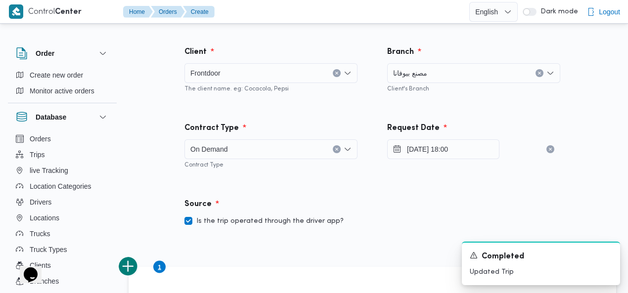
click at [356, 109] on div "Contract Type On Demand Contract Type" at bounding box center [271, 146] width 203 height 76
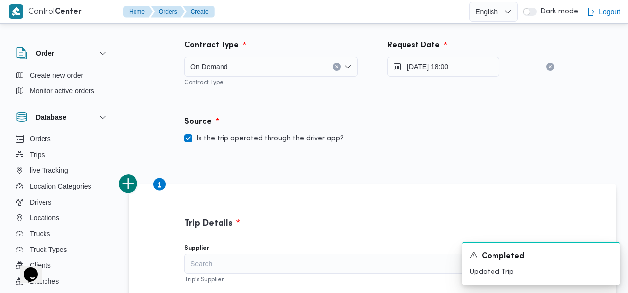
scroll to position [86, 0]
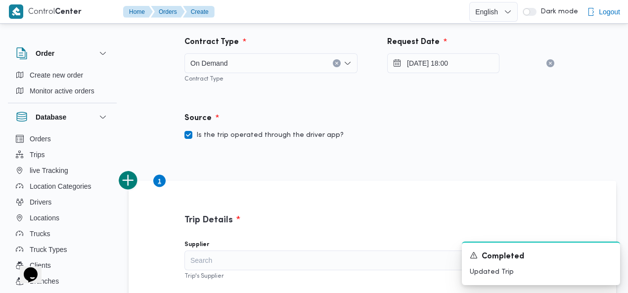
click at [307, 132] on label "Is the trip operated through the driver app?" at bounding box center [263, 135] width 159 height 12
checkbox input "false"
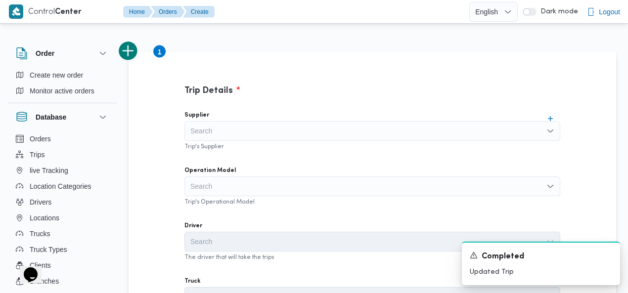
scroll to position [226, 0]
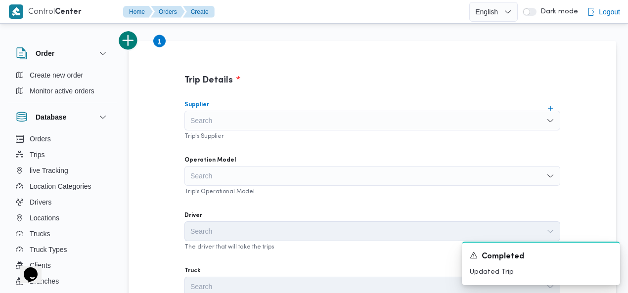
click at [334, 122] on div "Search" at bounding box center [372, 121] width 376 height 20
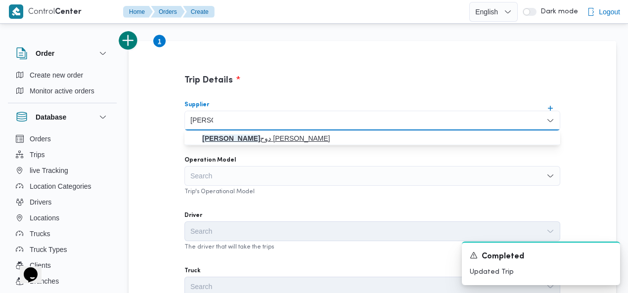
type input "خالد مم"
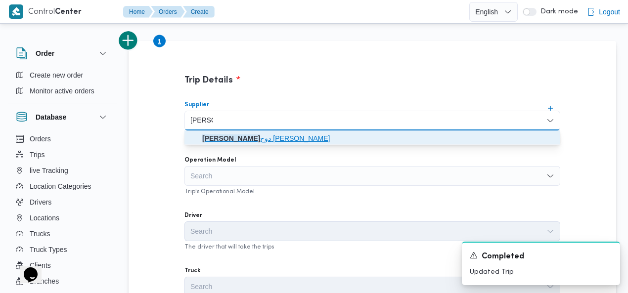
click at [253, 137] on span "خالد مم دوح حسن محمد العبس" at bounding box center [378, 138] width 352 height 12
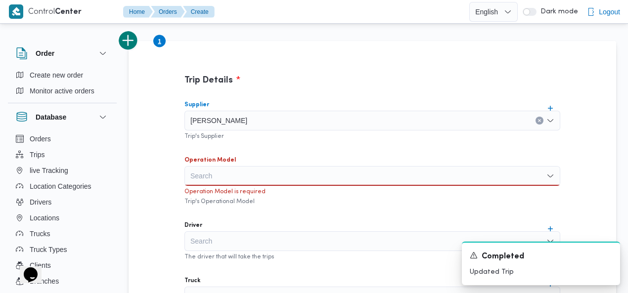
click at [234, 173] on div "Search" at bounding box center [372, 176] width 376 height 20
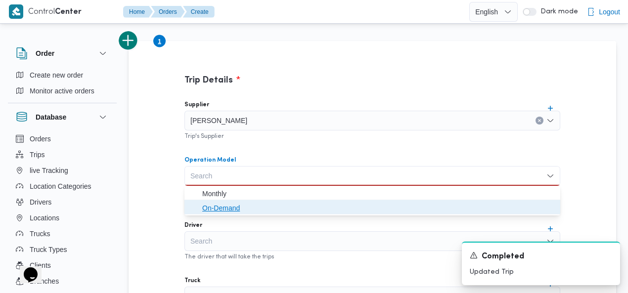
click at [226, 205] on span "On-Demand" at bounding box center [378, 208] width 352 height 12
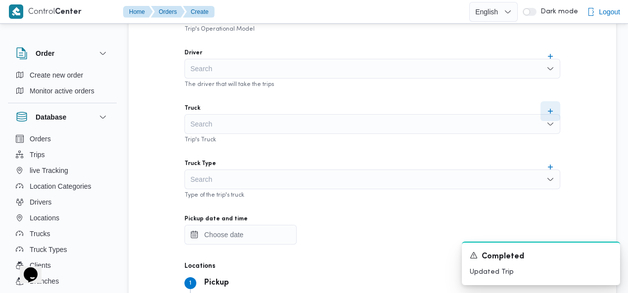
scroll to position [389, 0]
click at [235, 174] on div "Search" at bounding box center [372, 179] width 376 height 20
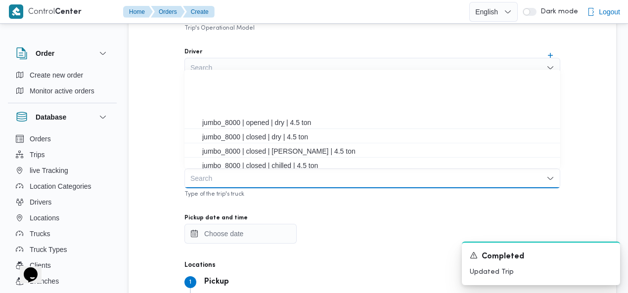
scroll to position [261, 0]
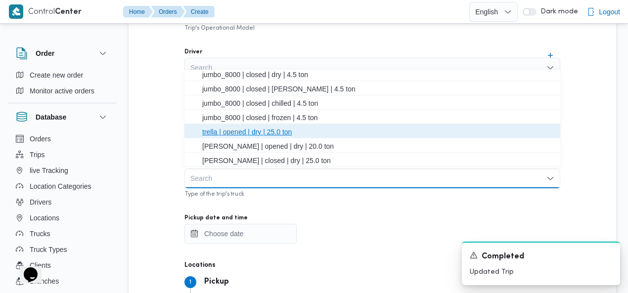
click at [288, 132] on span "trella | opened | dry | 25.0 ton" at bounding box center [378, 132] width 352 height 12
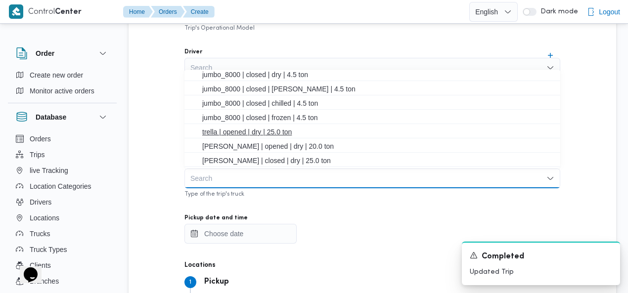
scroll to position [0, 0]
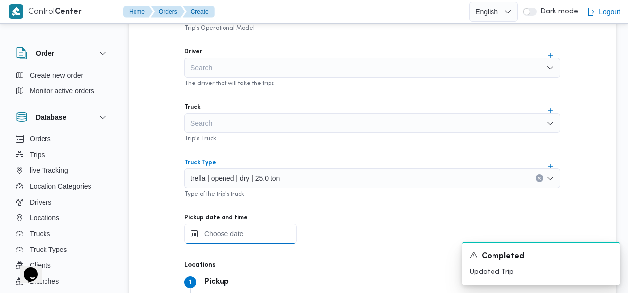
click at [220, 232] on input "Pickup date and time" at bounding box center [240, 234] width 112 height 20
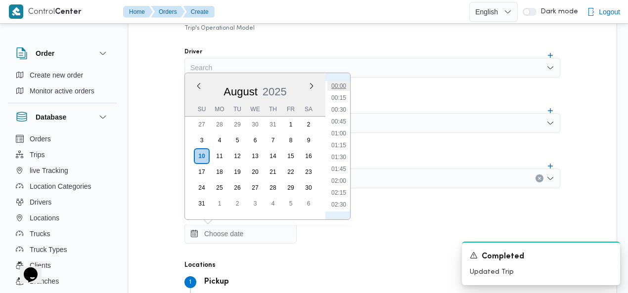
click at [340, 86] on li "00:00" at bounding box center [338, 86] width 23 height 10
type input "10/08/2025 00:00"
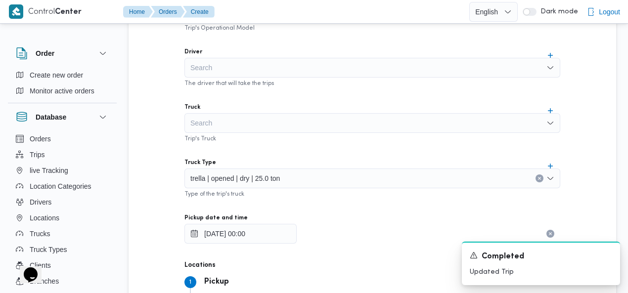
click at [405, 90] on div "Supplier خالد ممدوح حسن محمد العبس Trip's Supplier Operation Model On-Demand Tr…" at bounding box center [371, 148] width 391 height 439
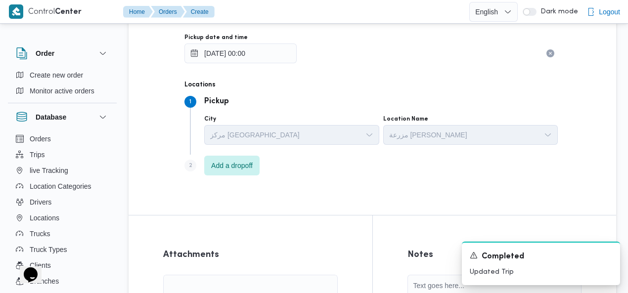
scroll to position [566, 0]
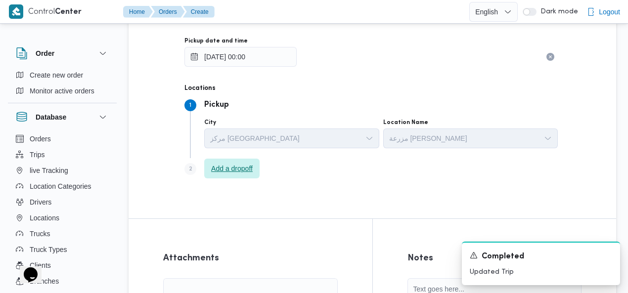
click at [229, 171] on span "Add a dropoff" at bounding box center [232, 169] width 42 height 12
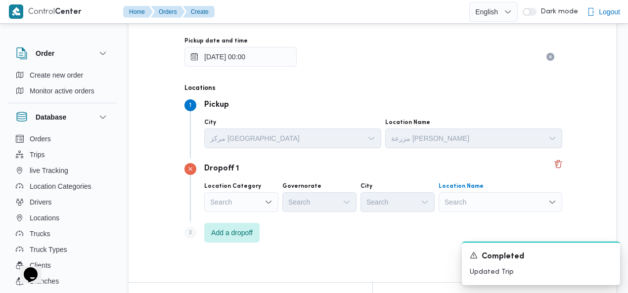
click at [483, 196] on div "Search" at bounding box center [500, 202] width 124 height 20
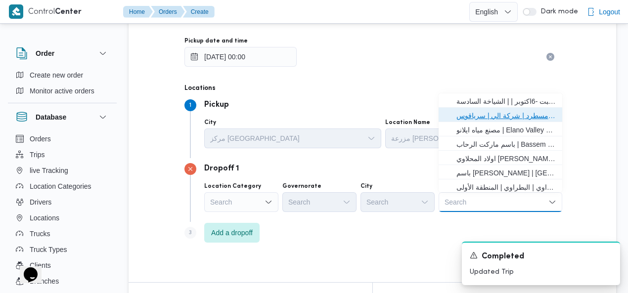
click at [522, 116] on span "فرونت دور مسطرد | شركة الي | سرياقوس" at bounding box center [506, 116] width 100 height 12
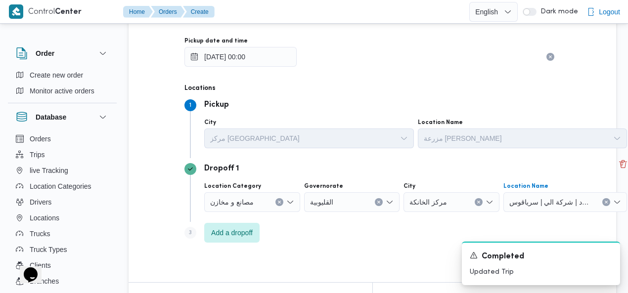
scroll to position [787, 0]
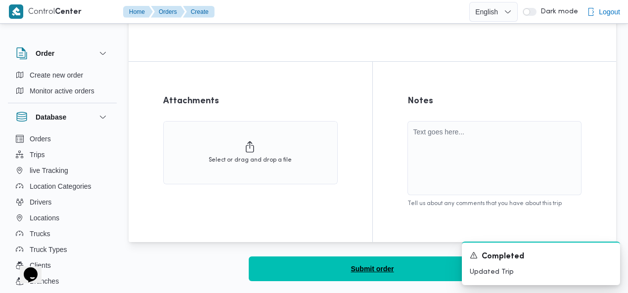
click at [350, 269] on button "Submit order" at bounding box center [372, 268] width 247 height 25
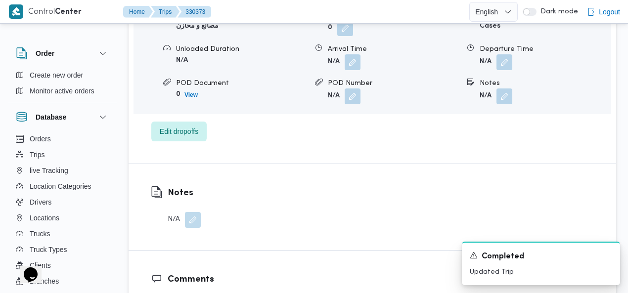
scroll to position [947, 0]
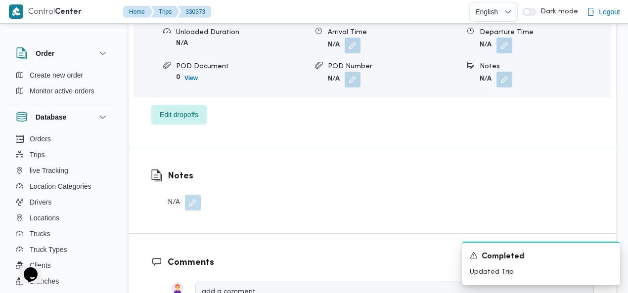
click at [192, 195] on button "button" at bounding box center [193, 203] width 16 height 16
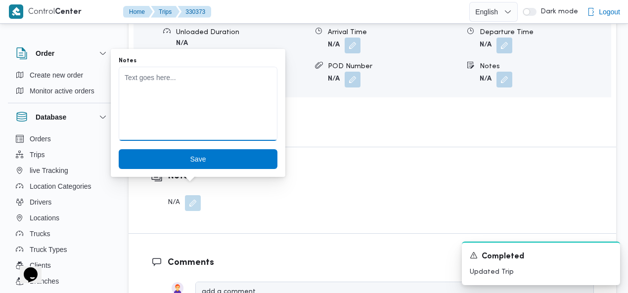
click at [214, 100] on textarea "Notes" at bounding box center [198, 104] width 159 height 74
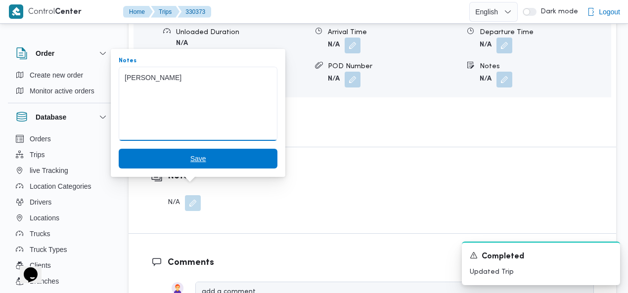
type textarea "ايهاب ياسر خالد ممدوح"
click at [205, 155] on span "Save" at bounding box center [198, 159] width 159 height 20
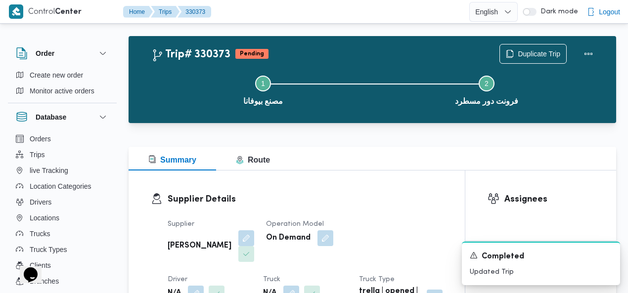
scroll to position [0, 0]
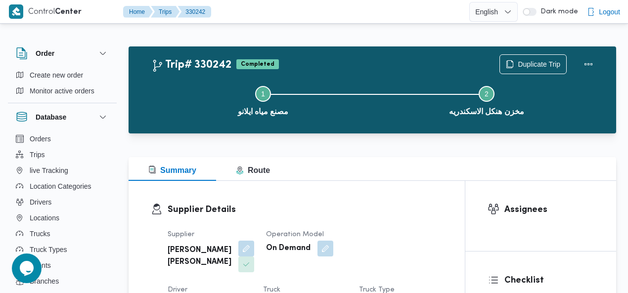
click at [53, 73] on span "Create new order" at bounding box center [56, 75] width 53 height 12
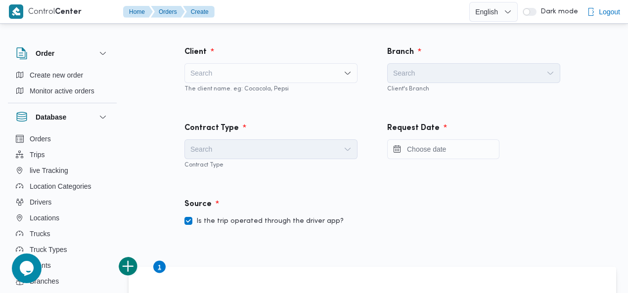
click at [238, 73] on div "Search" at bounding box center [270, 73] width 173 height 20
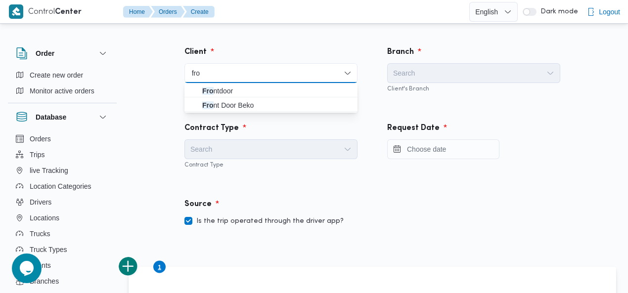
type input "fro"
click at [230, 88] on span "Fro ntdoor" at bounding box center [276, 91] width 149 height 12
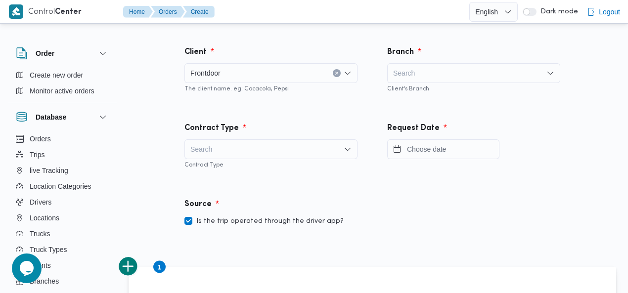
click at [444, 69] on div "Search" at bounding box center [473, 73] width 173 height 20
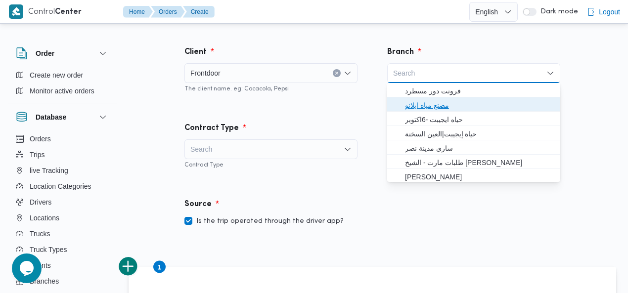
click at [437, 103] on span "مصنع مياه ايلانو" at bounding box center [479, 105] width 149 height 12
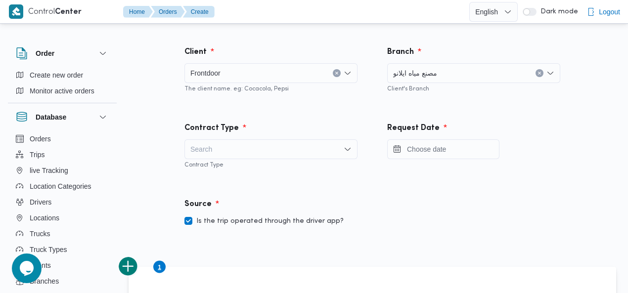
click at [243, 148] on div "Search" at bounding box center [270, 149] width 173 height 20
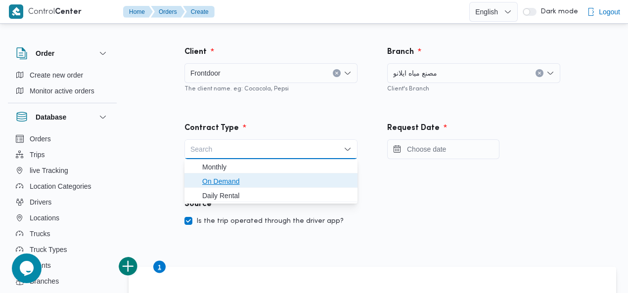
click at [238, 180] on span "On Demand" at bounding box center [276, 181] width 149 height 12
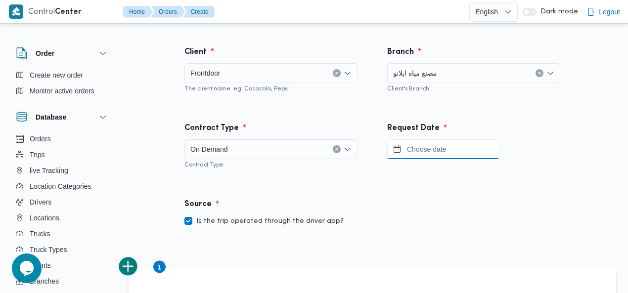
click at [432, 146] on input "Press the down key to open a popover containing a calendar." at bounding box center [443, 149] width 112 height 20
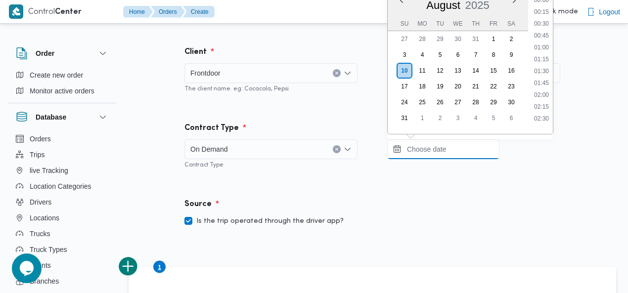
scroll to position [453, 0]
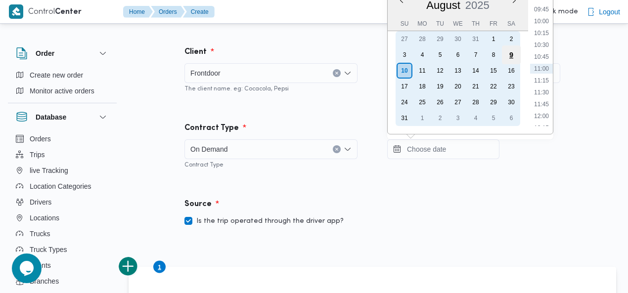
click at [511, 54] on div "9" at bounding box center [511, 54] width 19 height 19
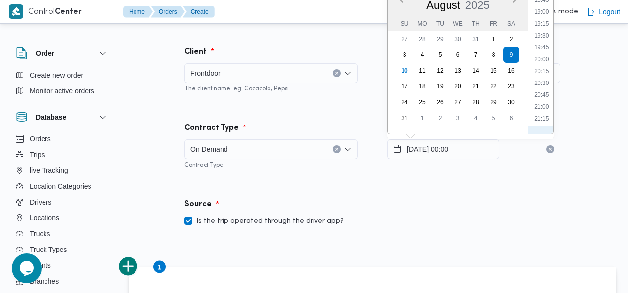
scroll to position [886, 0]
click at [545, 58] on li "20:00" at bounding box center [541, 63] width 23 height 10
type input "[DATE] 20:00"
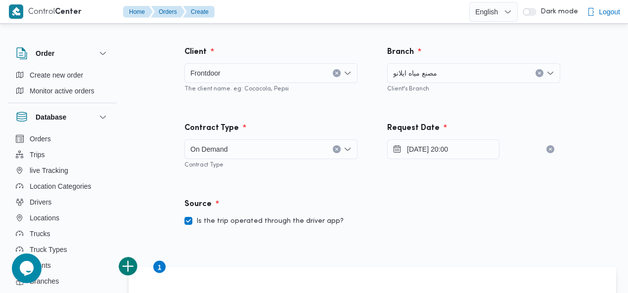
click at [294, 174] on div "Contract Type On Demand Contract Type" at bounding box center [271, 146] width 203 height 76
click at [265, 220] on label "Is the trip operated through the driver app?" at bounding box center [263, 221] width 159 height 12
checkbox input "false"
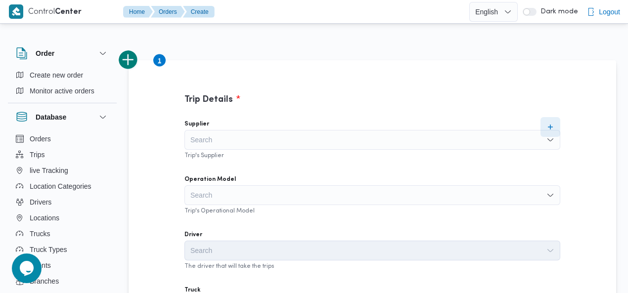
scroll to position [211, 0]
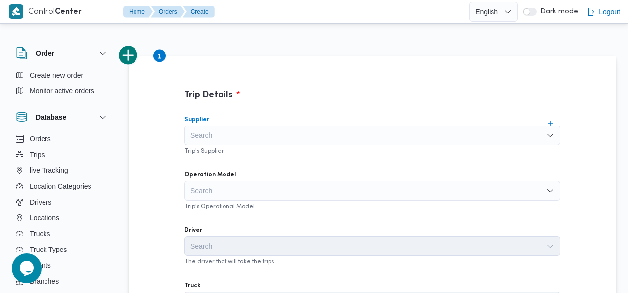
click at [361, 137] on div "Search" at bounding box center [372, 136] width 376 height 20
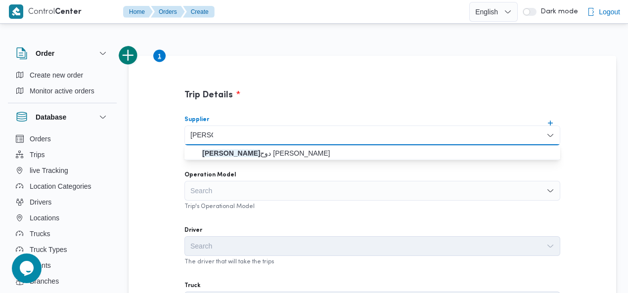
type input "[PERSON_NAME]"
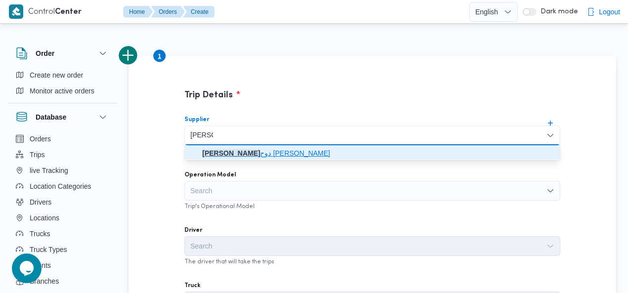
click at [260, 153] on mark "[PERSON_NAME]" at bounding box center [231, 153] width 58 height 8
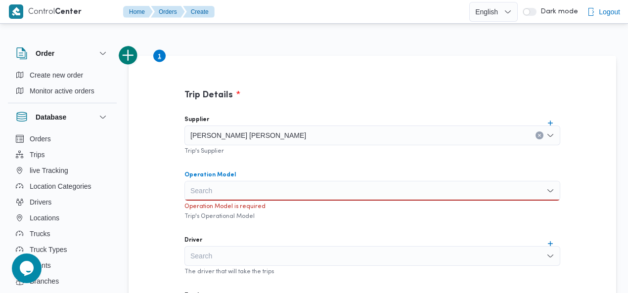
click at [275, 182] on div "Search" at bounding box center [372, 191] width 376 height 20
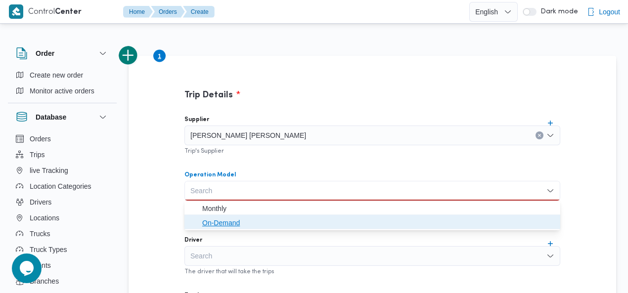
click at [253, 219] on span "On-Demand" at bounding box center [378, 223] width 352 height 12
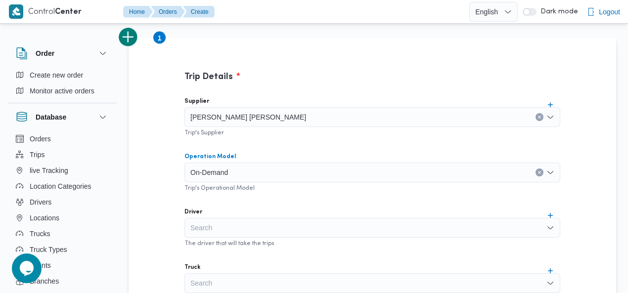
scroll to position [252, 0]
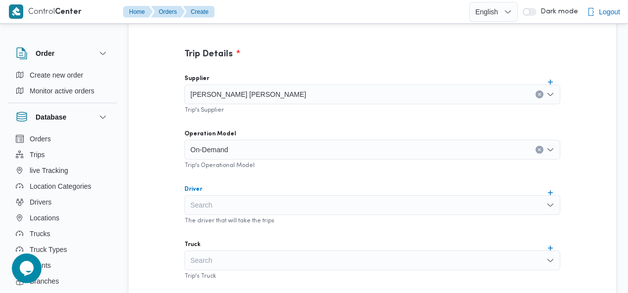
click at [310, 205] on div "Search" at bounding box center [372, 205] width 376 height 20
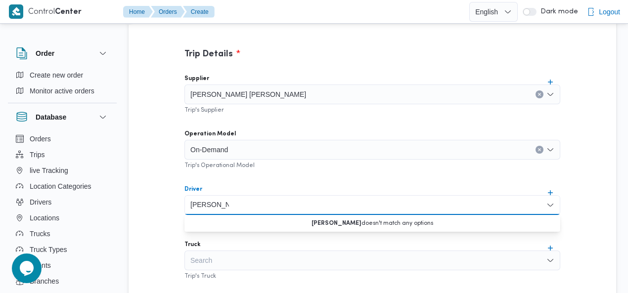
click at [217, 205] on input "[PERSON_NAME]" at bounding box center [209, 205] width 39 height 12
paste input "[PERSON_NAME]"
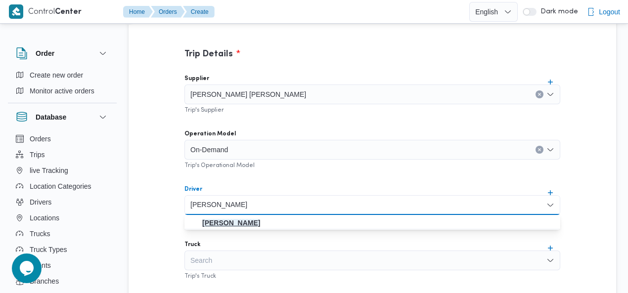
type input "[PERSON_NAME]"
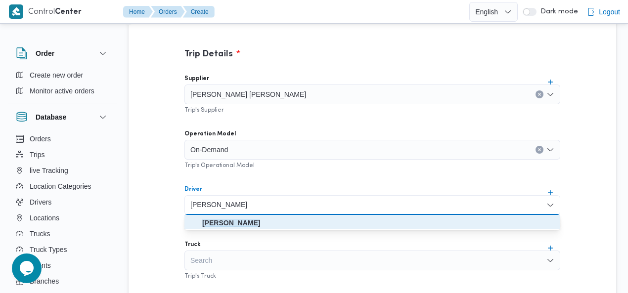
click at [249, 223] on mark "[PERSON_NAME]" at bounding box center [231, 223] width 58 height 8
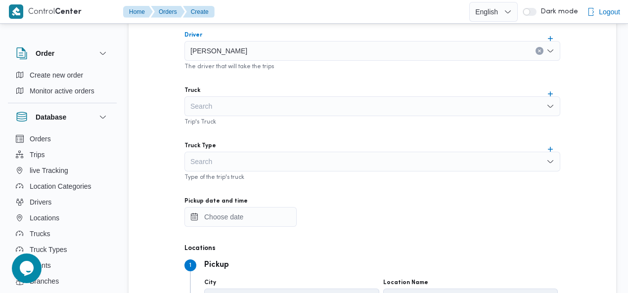
scroll to position [407, 0]
click at [245, 108] on div "Search" at bounding box center [372, 105] width 376 height 20
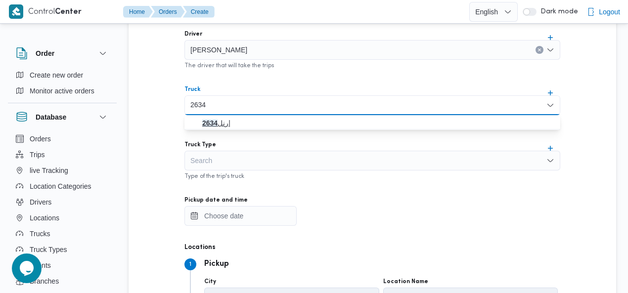
type input "2634"
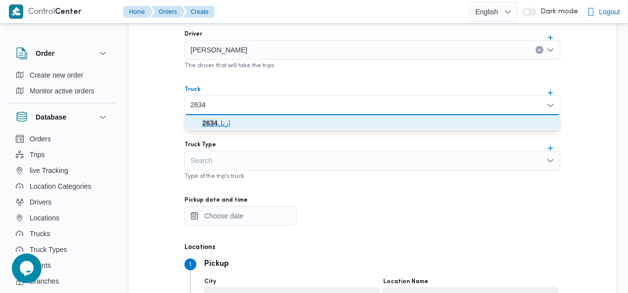
click at [228, 123] on span "رنل 2634 |" at bounding box center [378, 123] width 352 height 12
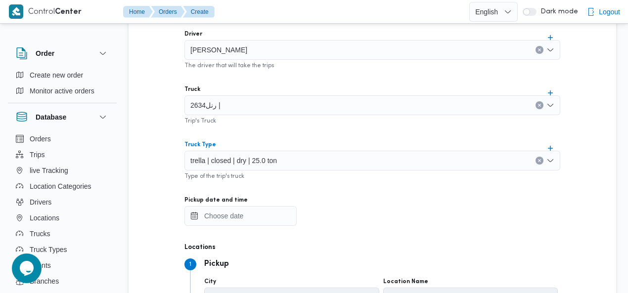
click at [538, 159] on icon "Clear input" at bounding box center [539, 161] width 4 height 4
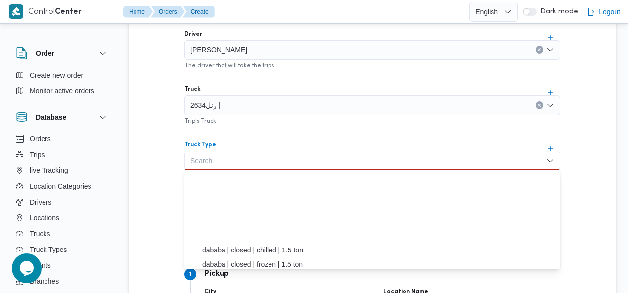
scroll to position [261, 0]
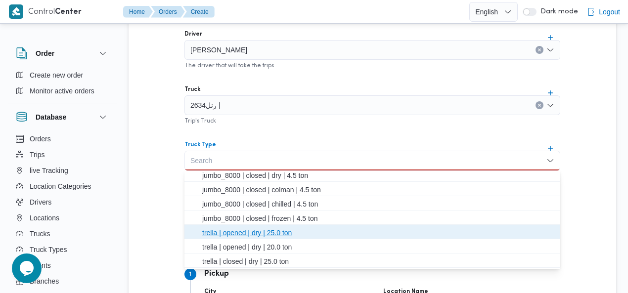
click at [291, 232] on span "trella | opened | dry | 25.0 ton" at bounding box center [378, 233] width 352 height 12
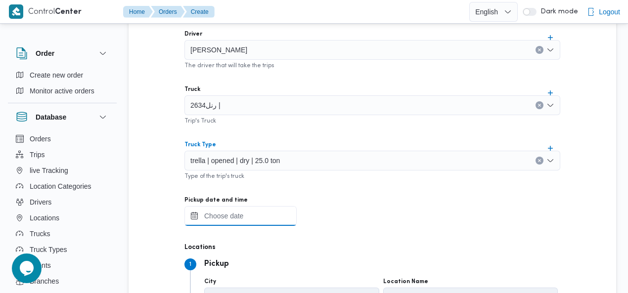
click at [236, 215] on input "Pickup date and time" at bounding box center [240, 216] width 112 height 20
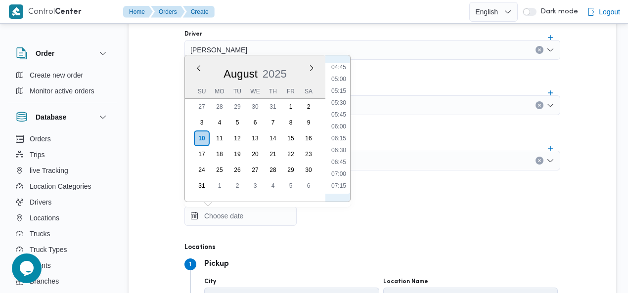
scroll to position [0, 0]
click at [339, 68] on li "00:00" at bounding box center [338, 68] width 23 height 10
type input "10/08/2025 00:00"
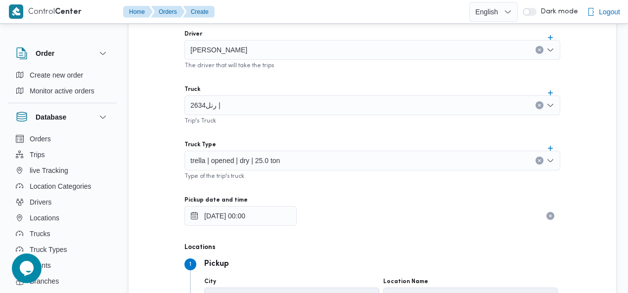
click at [407, 77] on div "Supplier خالد ممدوح حسن محمد العبس Trip's Supplier Operation Model On-Demand Tr…" at bounding box center [371, 131] width 391 height 439
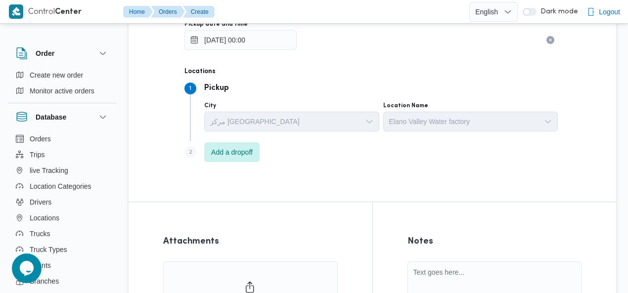
scroll to position [724, 0]
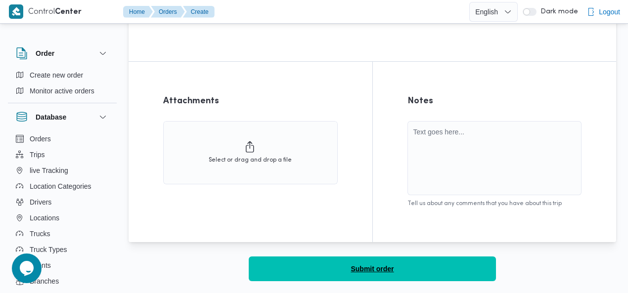
click at [393, 266] on button "Submit order" at bounding box center [372, 268] width 247 height 25
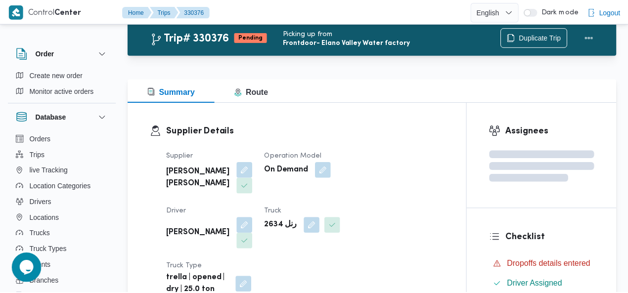
scroll to position [724, 0]
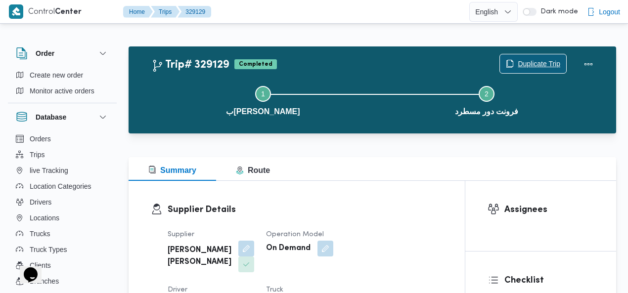
click at [543, 63] on span "Duplicate Trip" at bounding box center [538, 64] width 43 height 12
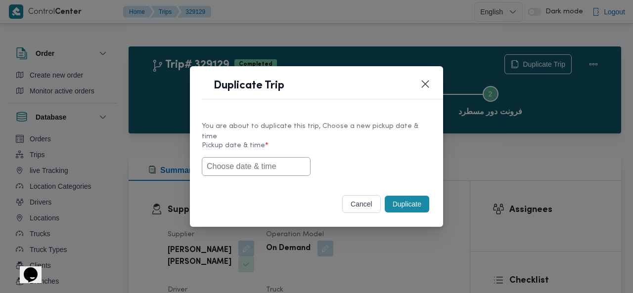
click at [243, 164] on input "text" at bounding box center [256, 166] width 109 height 19
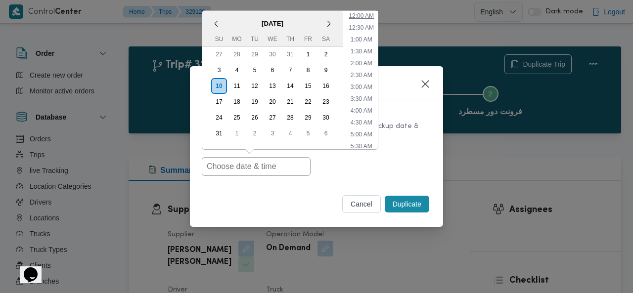
click at [365, 12] on li "12:00 AM" at bounding box center [360, 16] width 33 height 10
type input "10/08/2025 12:00AM"
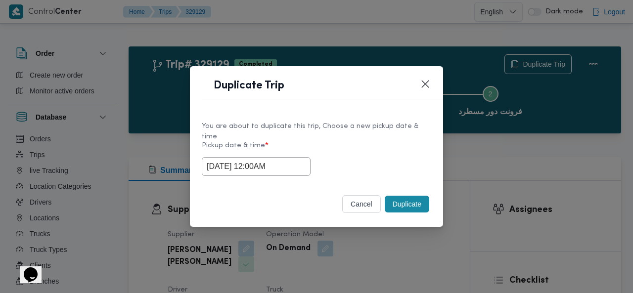
click at [403, 197] on button "Duplicate" at bounding box center [406, 204] width 44 height 17
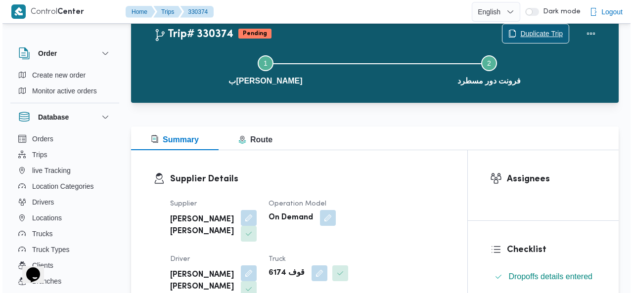
scroll to position [29, 0]
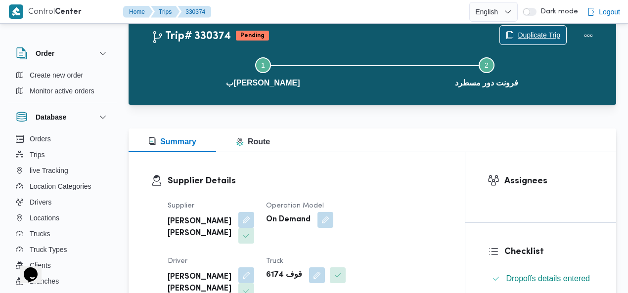
click at [537, 38] on span "Duplicate Trip" at bounding box center [538, 35] width 43 height 12
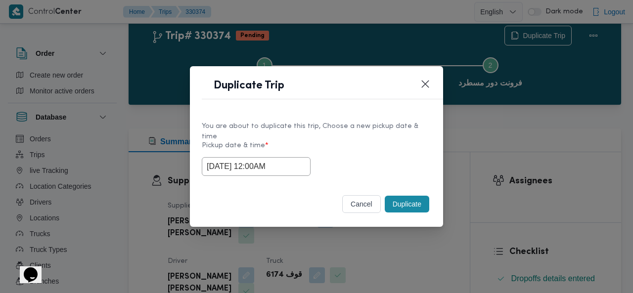
click at [401, 199] on button "Duplicate" at bounding box center [406, 204] width 44 height 17
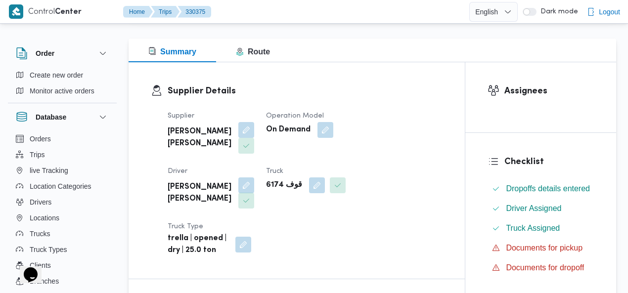
scroll to position [131, 0]
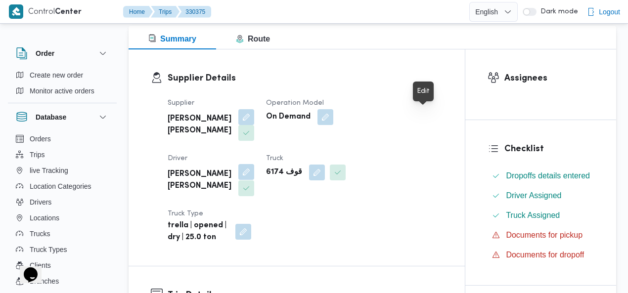
click at [254, 164] on button "button" at bounding box center [246, 172] width 16 height 16
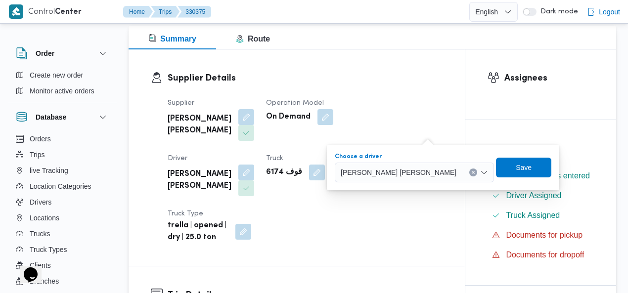
click at [469, 171] on button "Clear input" at bounding box center [473, 173] width 8 height 8
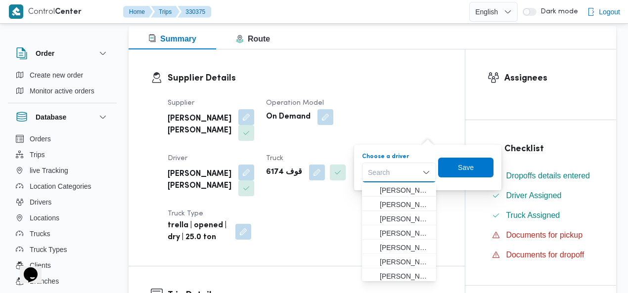
click at [402, 171] on div "Search Combo box. Selected. Combo box input. Search. Type some text or, to disp…" at bounding box center [399, 173] width 74 height 20
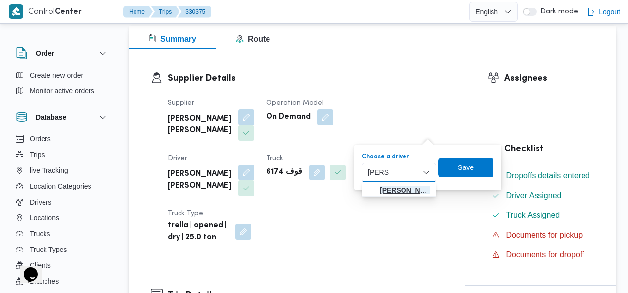
type input "رضا ابر"
click at [399, 191] on span "رضا ابر اهيم ابراهيم ابراهيم سلطان" at bounding box center [405, 190] width 50 height 12
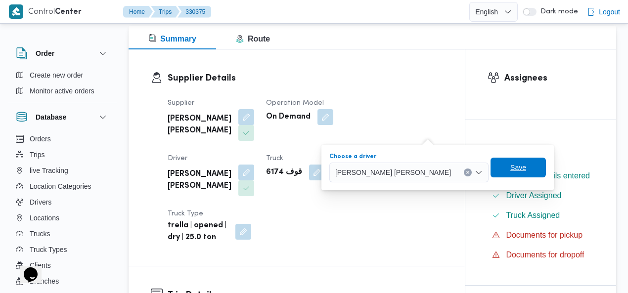
click at [510, 166] on span "Save" at bounding box center [518, 168] width 16 height 12
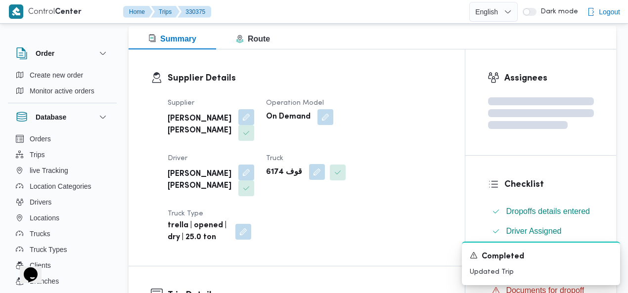
click at [309, 173] on button "button" at bounding box center [317, 172] width 16 height 16
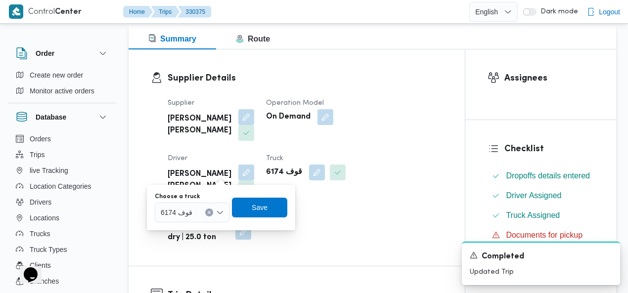
click at [208, 212] on icon "Clear input" at bounding box center [209, 212] width 2 height 2
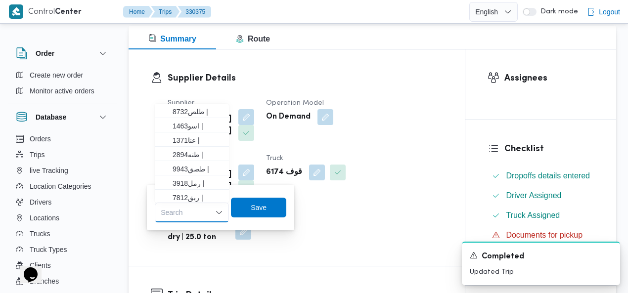
click at [195, 211] on div "Search" at bounding box center [192, 213] width 74 height 20
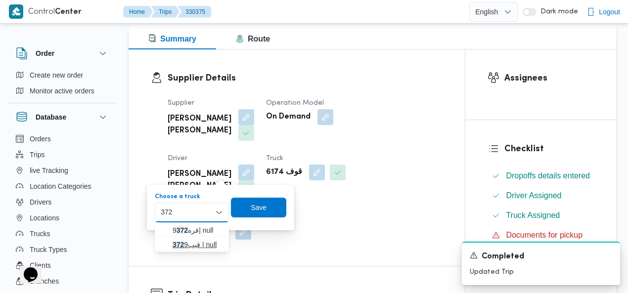
type input "372"
click at [187, 241] on span "قيب 372 9 | null" at bounding box center [197, 245] width 50 height 12
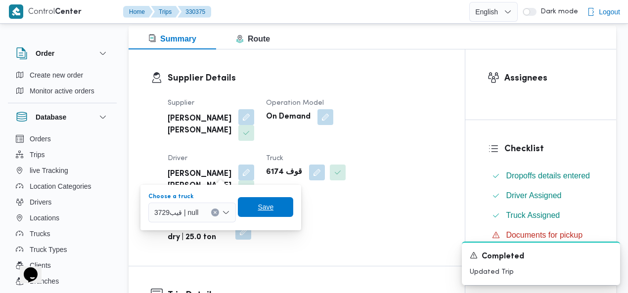
click at [266, 205] on span "Save" at bounding box center [265, 207] width 16 height 12
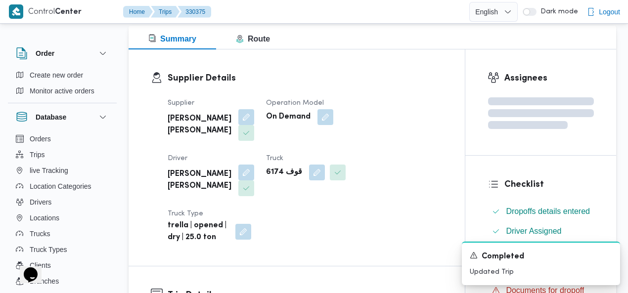
click at [343, 71] on div "Supplier Details Supplier خالد ممدوح حسن محمد العبس Operation Model On Demand D…" at bounding box center [296, 157] width 336 height 216
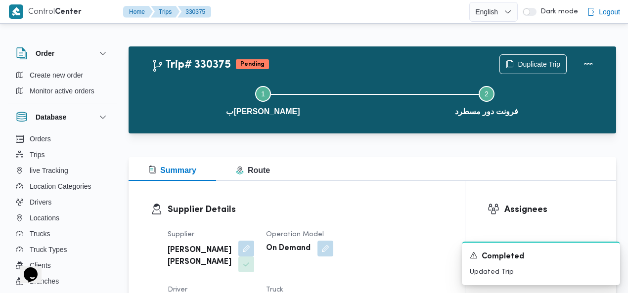
scroll to position [4, 0]
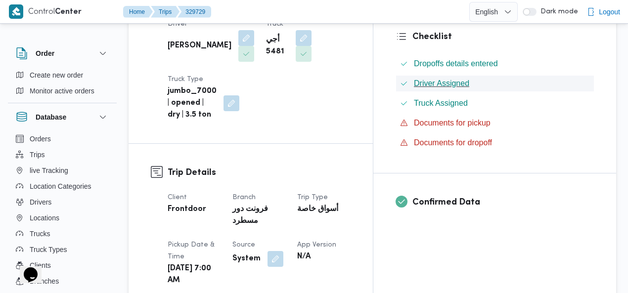
scroll to position [286, 0]
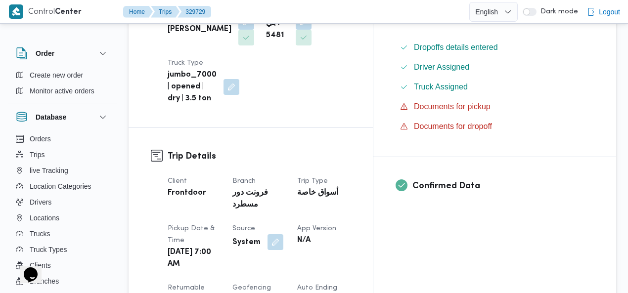
click at [283, 234] on button "button" at bounding box center [275, 242] width 16 height 16
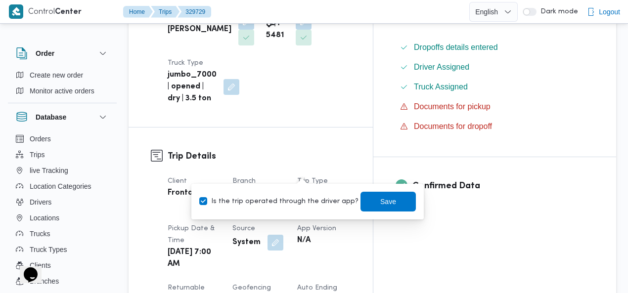
click at [293, 200] on label "Is the trip operated through the driver app?" at bounding box center [278, 202] width 159 height 12
checkbox input "false"
click at [380, 201] on span "Save" at bounding box center [388, 201] width 16 height 12
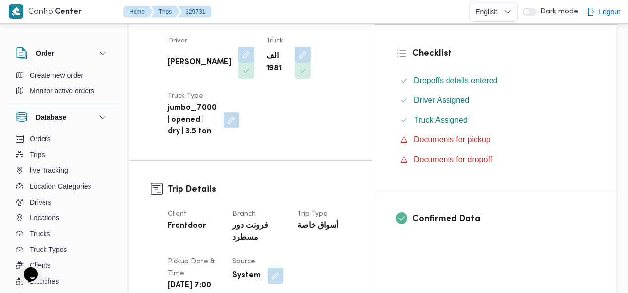
scroll to position [267, 0]
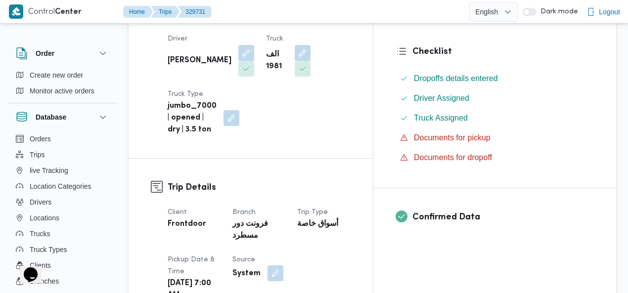
click at [283, 265] on button "button" at bounding box center [275, 273] width 16 height 16
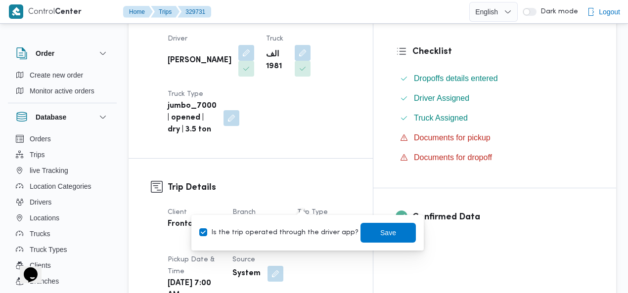
click at [288, 233] on label "Is the trip operated through the driver app?" at bounding box center [278, 233] width 159 height 12
checkbox input "false"
click at [386, 228] on span "Save" at bounding box center [387, 232] width 55 height 20
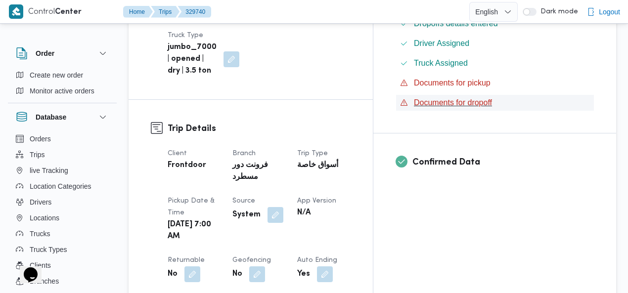
scroll to position [312, 0]
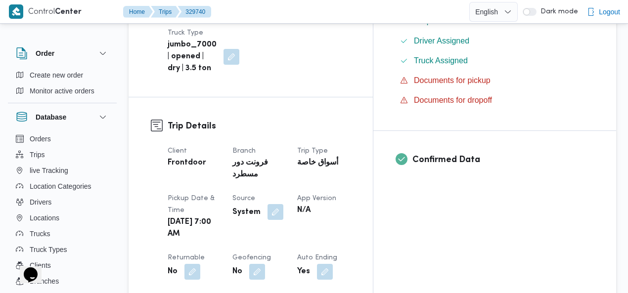
click at [283, 204] on button "button" at bounding box center [275, 212] width 16 height 16
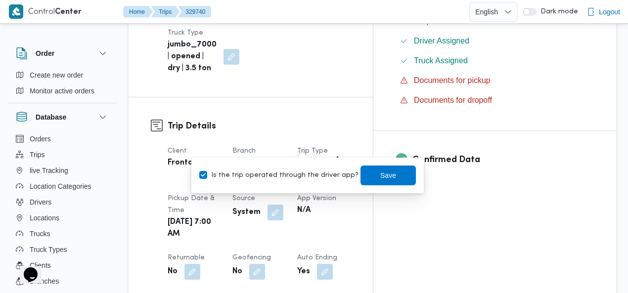
click at [277, 173] on label "Is the trip operated through the driver app?" at bounding box center [278, 176] width 159 height 12
checkbox input "false"
click at [367, 178] on span "Save" at bounding box center [387, 175] width 55 height 20
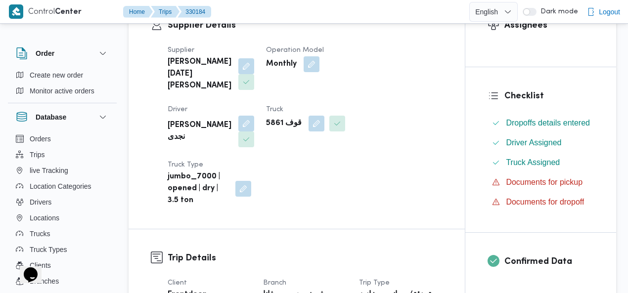
scroll to position [222, 0]
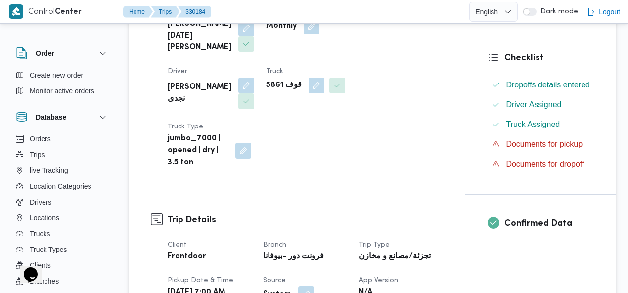
click at [301, 286] on button "button" at bounding box center [306, 294] width 16 height 16
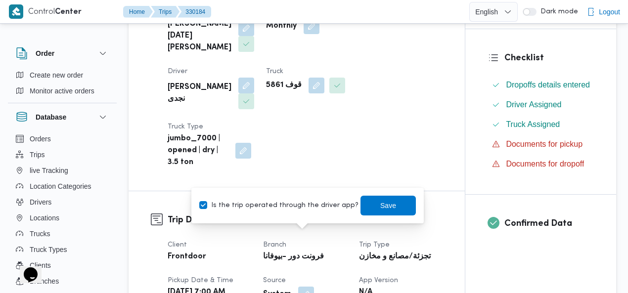
click at [256, 206] on label "Is the trip operated through the driver app?" at bounding box center [278, 206] width 159 height 12
checkbox input "false"
click at [389, 207] on span "Save" at bounding box center [387, 205] width 55 height 20
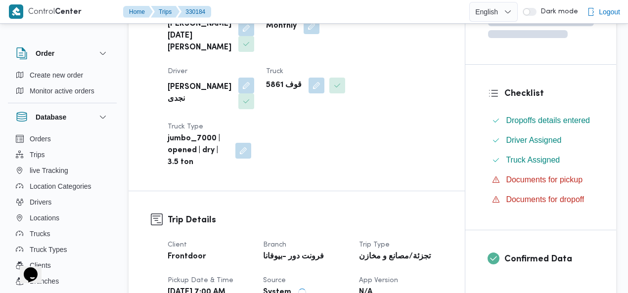
click at [408, 105] on div "Supplier [PERSON_NAME][DATE] [PERSON_NAME] Operation Model Monthly Driver [PERS…" at bounding box center [305, 87] width 287 height 174
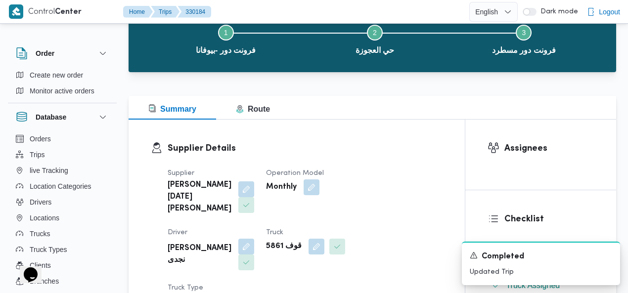
scroll to position [0, 0]
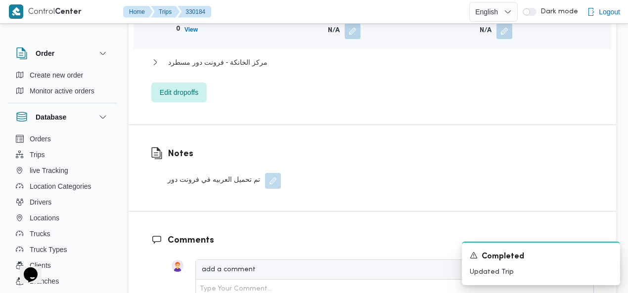
scroll to position [1107, 0]
